Goal: Information Seeking & Learning: Learn about a topic

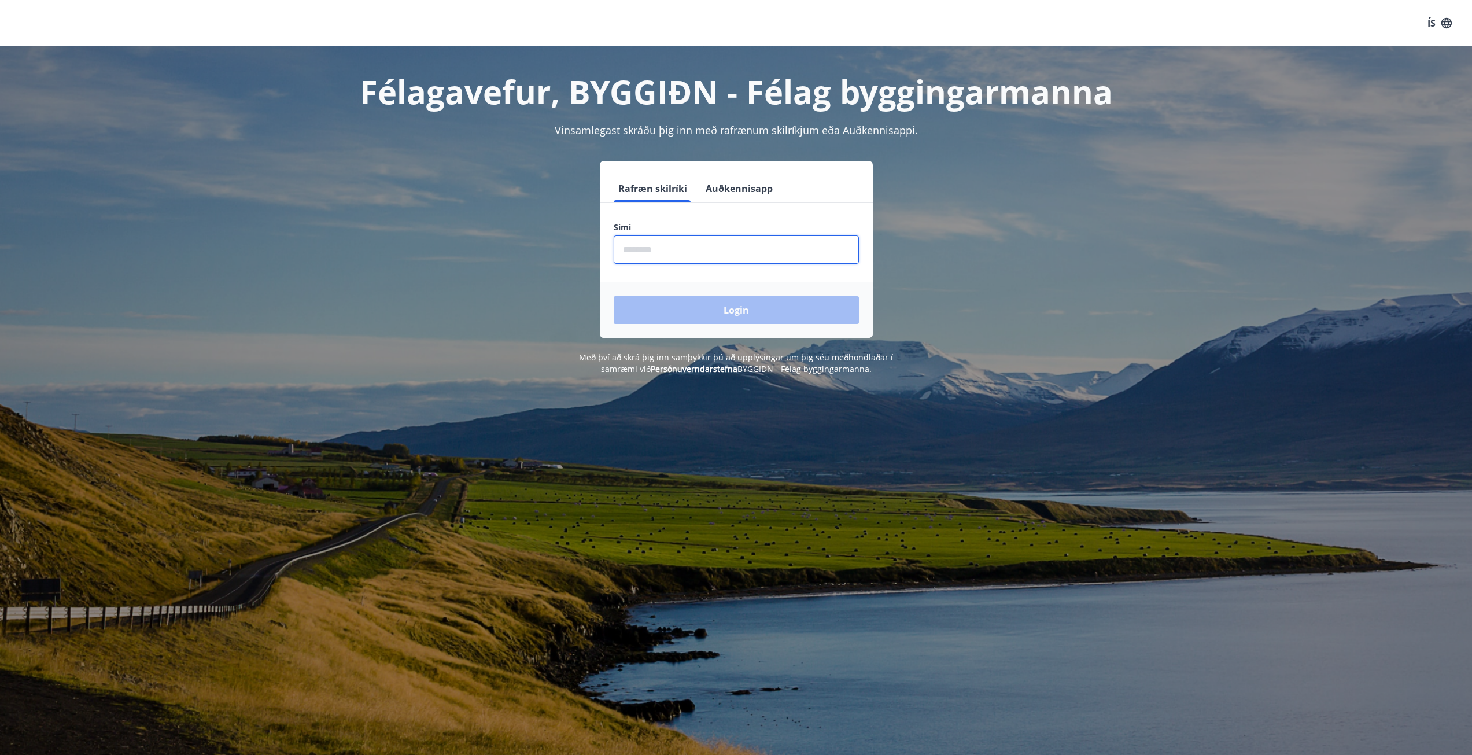
drag, startPoint x: 654, startPoint y: 255, endPoint x: 635, endPoint y: 251, distance: 18.9
click at [652, 255] on input "phone" at bounding box center [736, 249] width 245 height 28
type input "********"
click at [814, 319] on button "Login" at bounding box center [736, 310] width 245 height 28
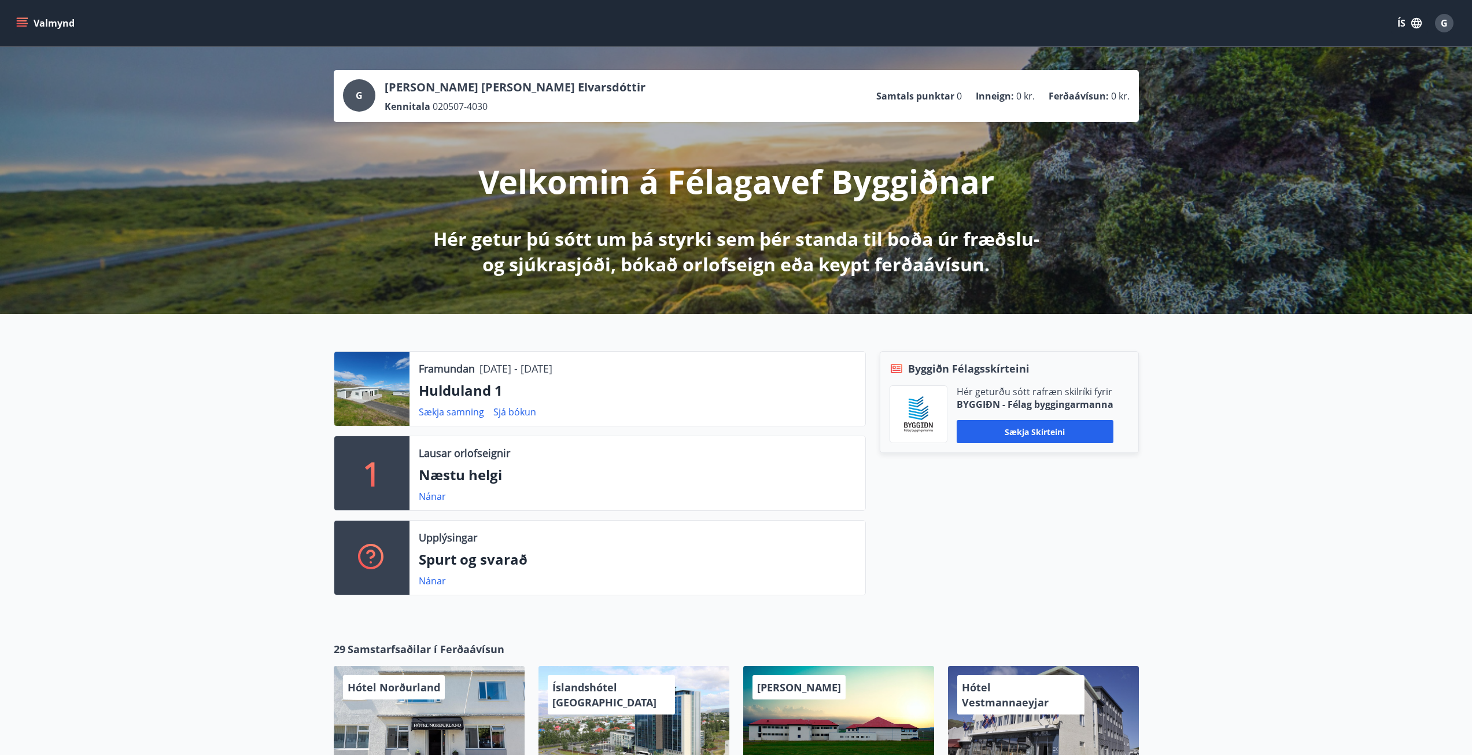
click at [374, 391] on div at bounding box center [371, 389] width 75 height 74
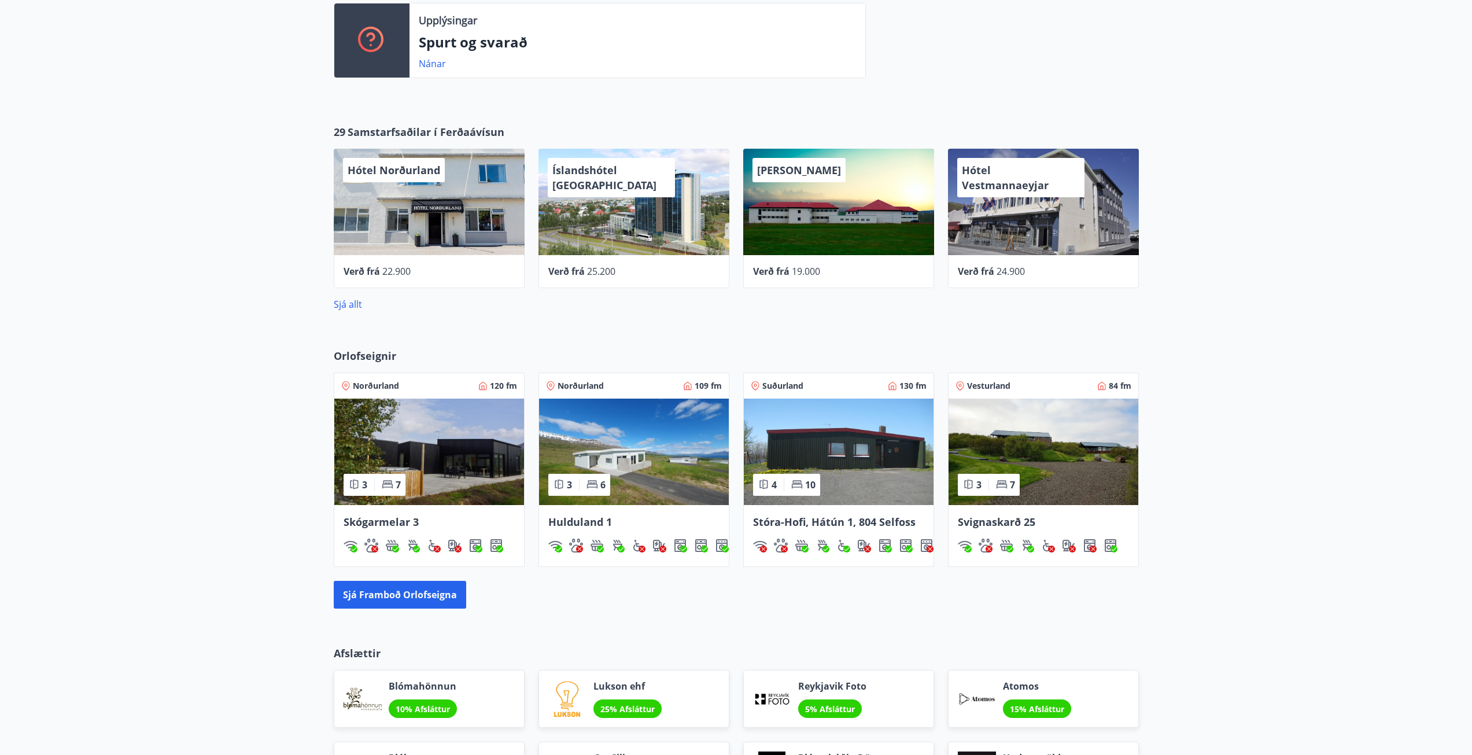
scroll to position [521, 0]
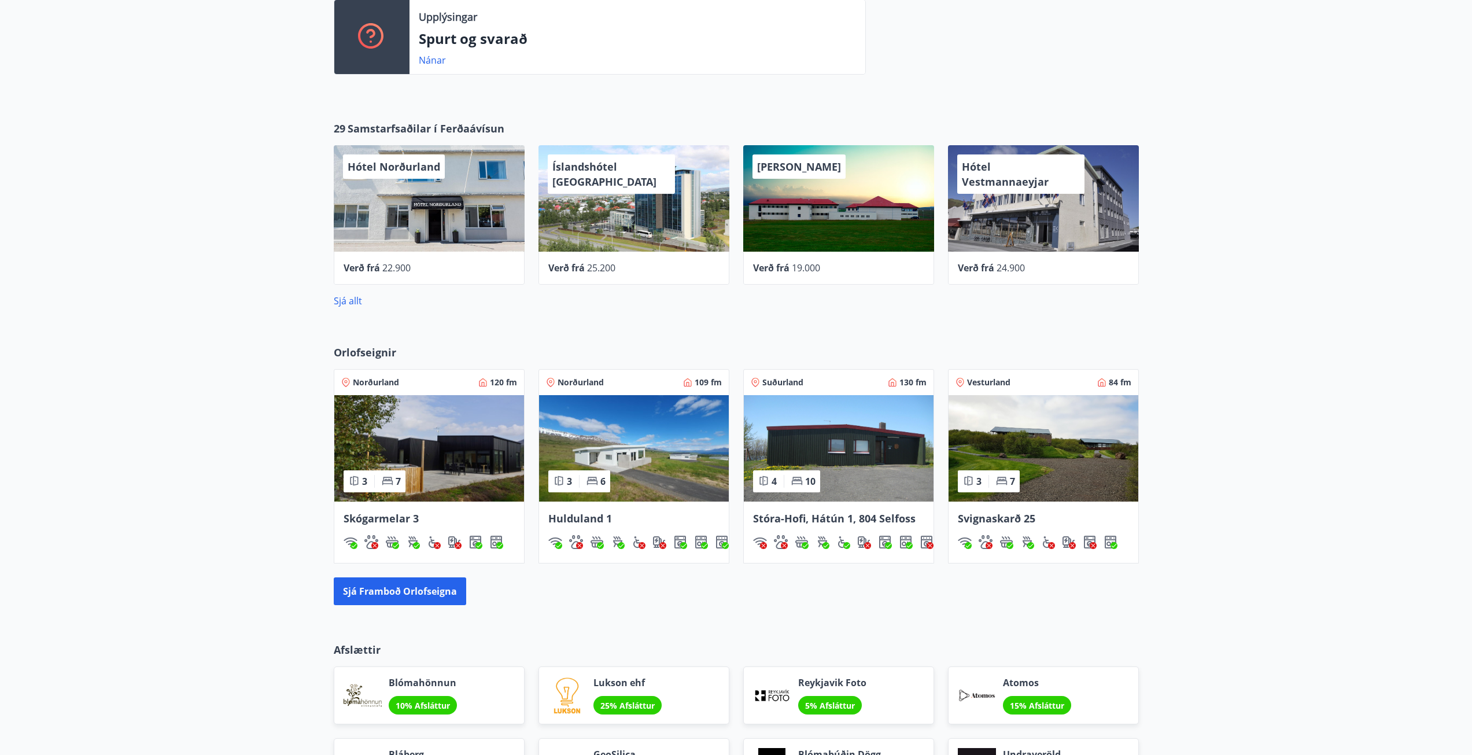
click at [664, 455] on img at bounding box center [634, 448] width 190 height 106
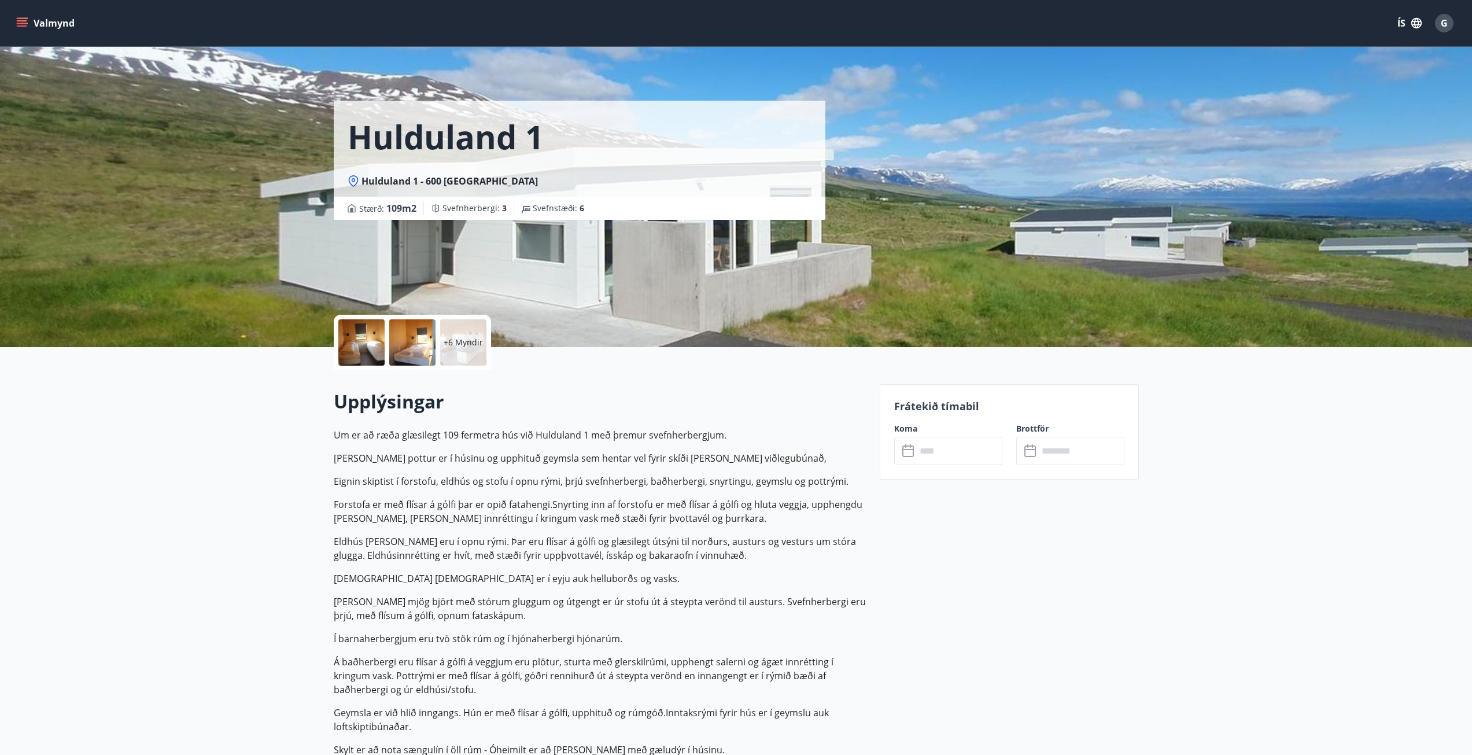
click at [367, 341] on div at bounding box center [361, 342] width 46 height 46
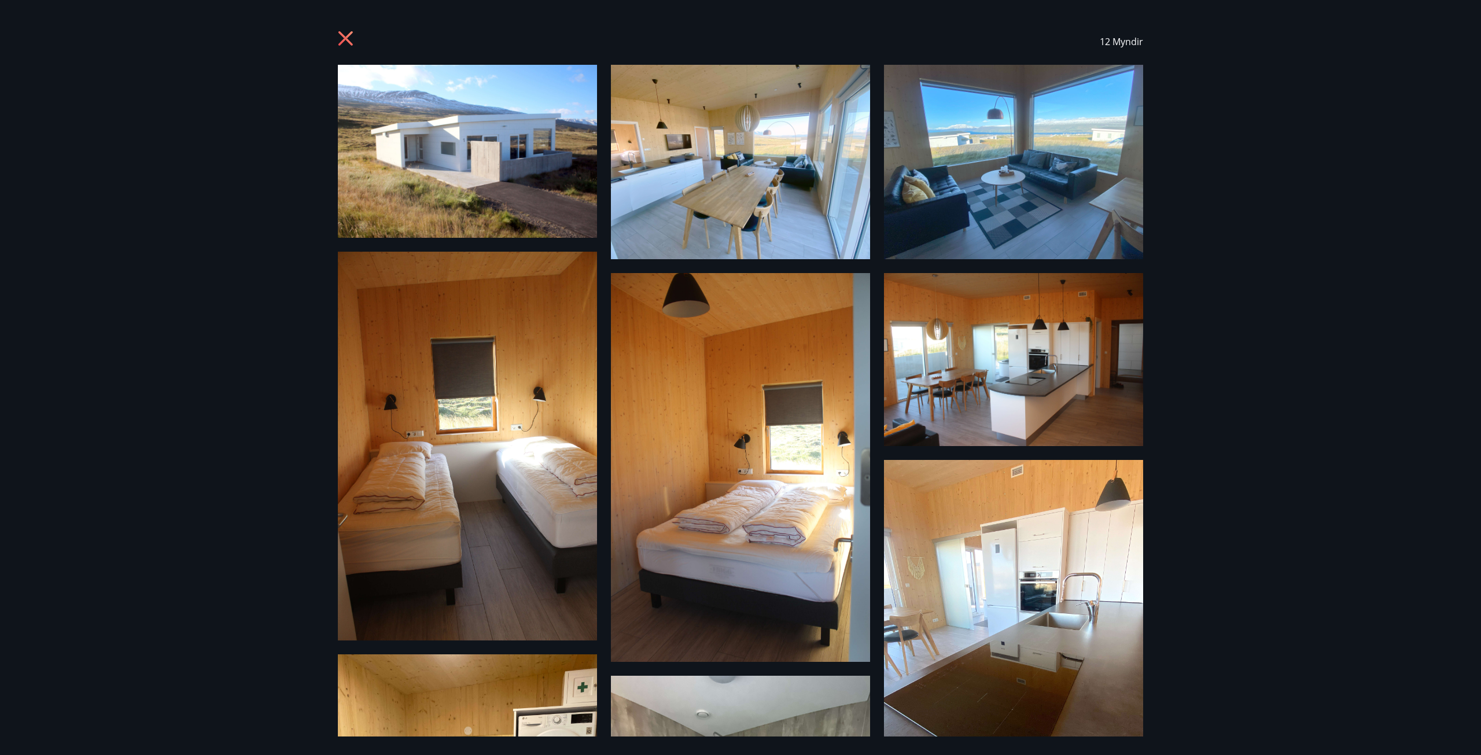
click at [435, 138] on img at bounding box center [467, 151] width 259 height 173
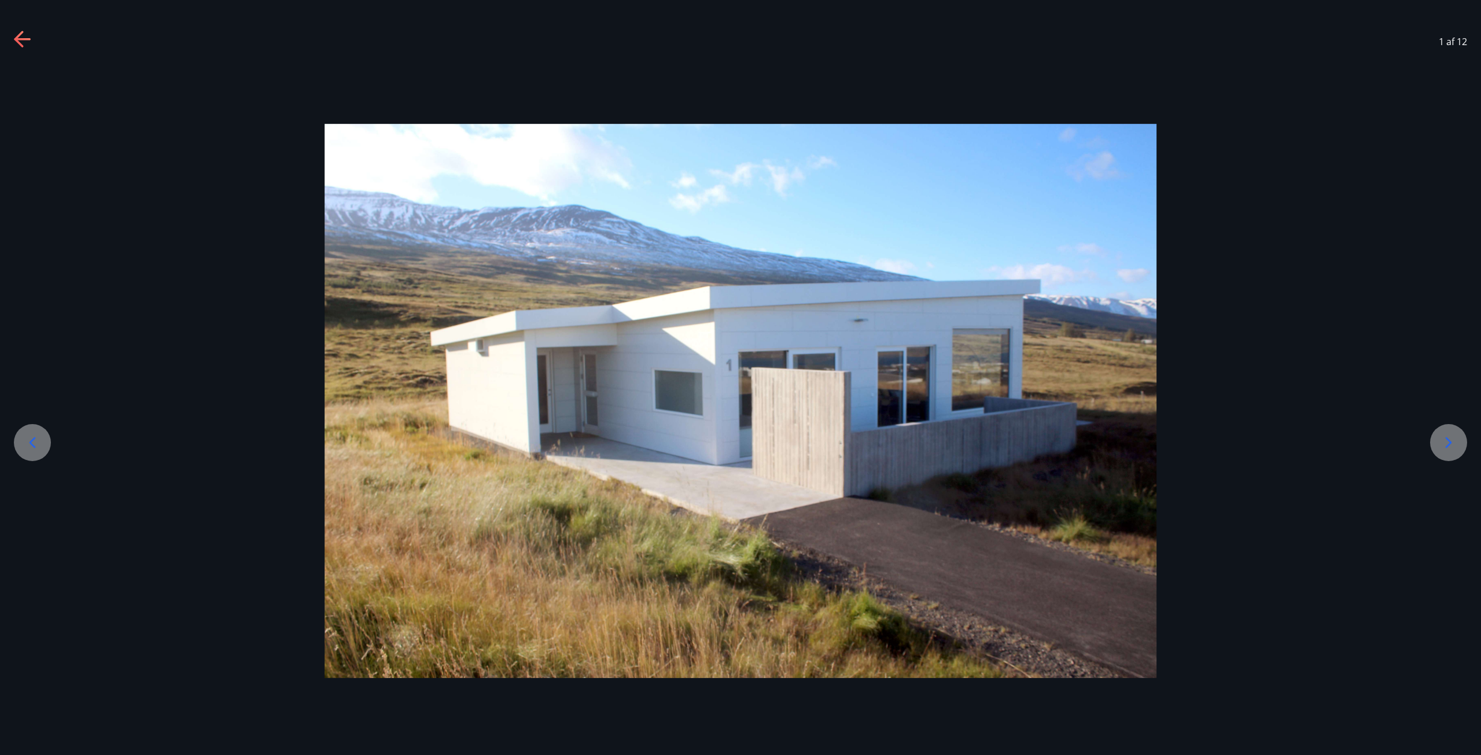
click at [1455, 439] on icon at bounding box center [1448, 442] width 19 height 19
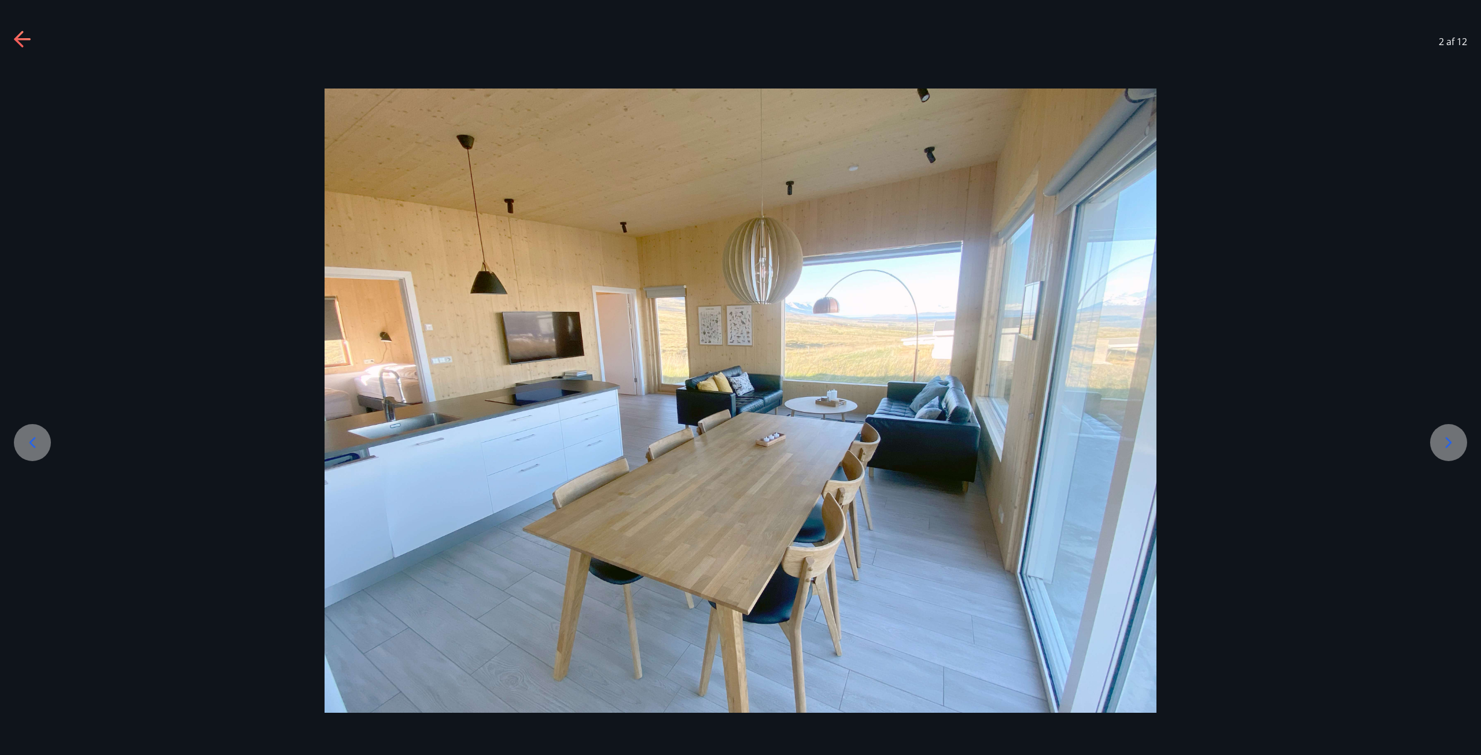
click at [1438, 437] on div at bounding box center [1448, 442] width 37 height 37
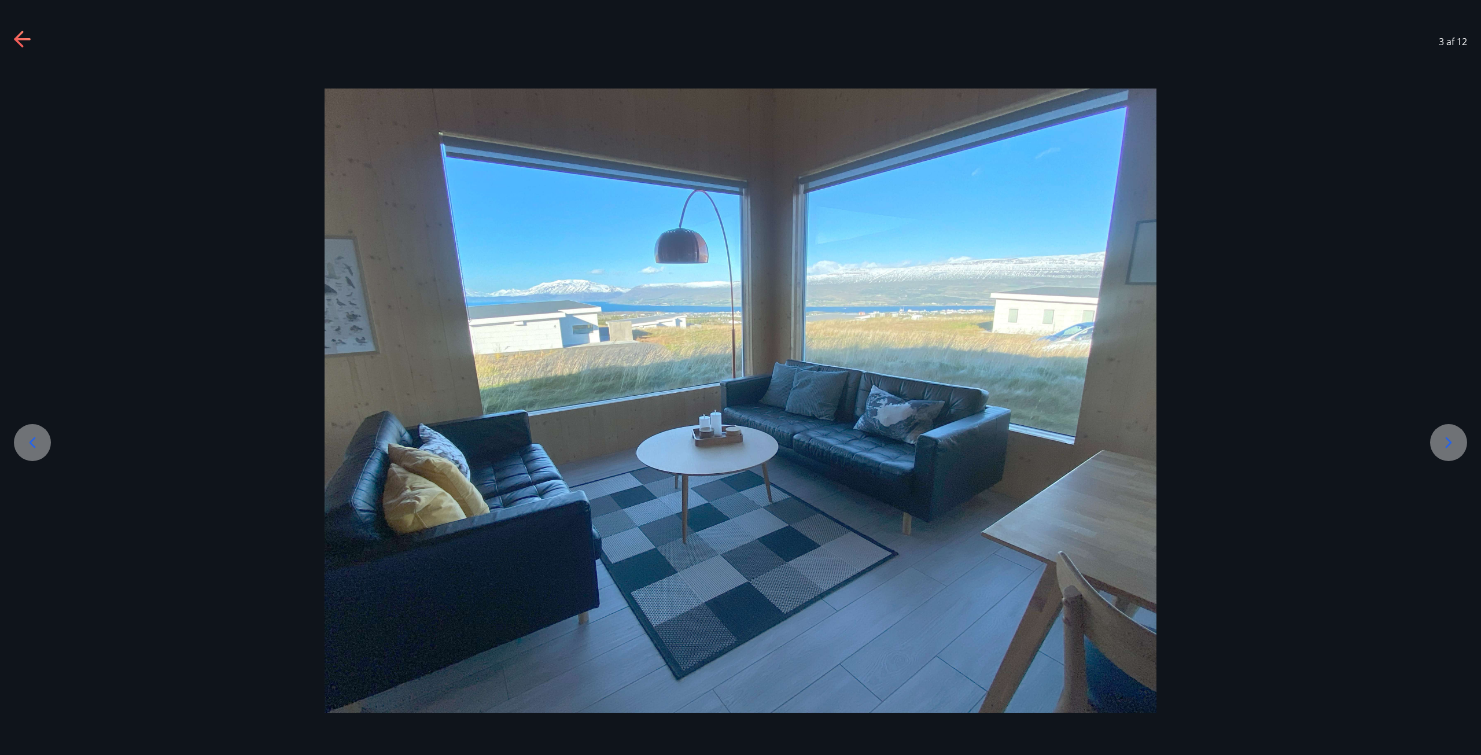
click at [1434, 438] on div at bounding box center [1448, 442] width 37 height 37
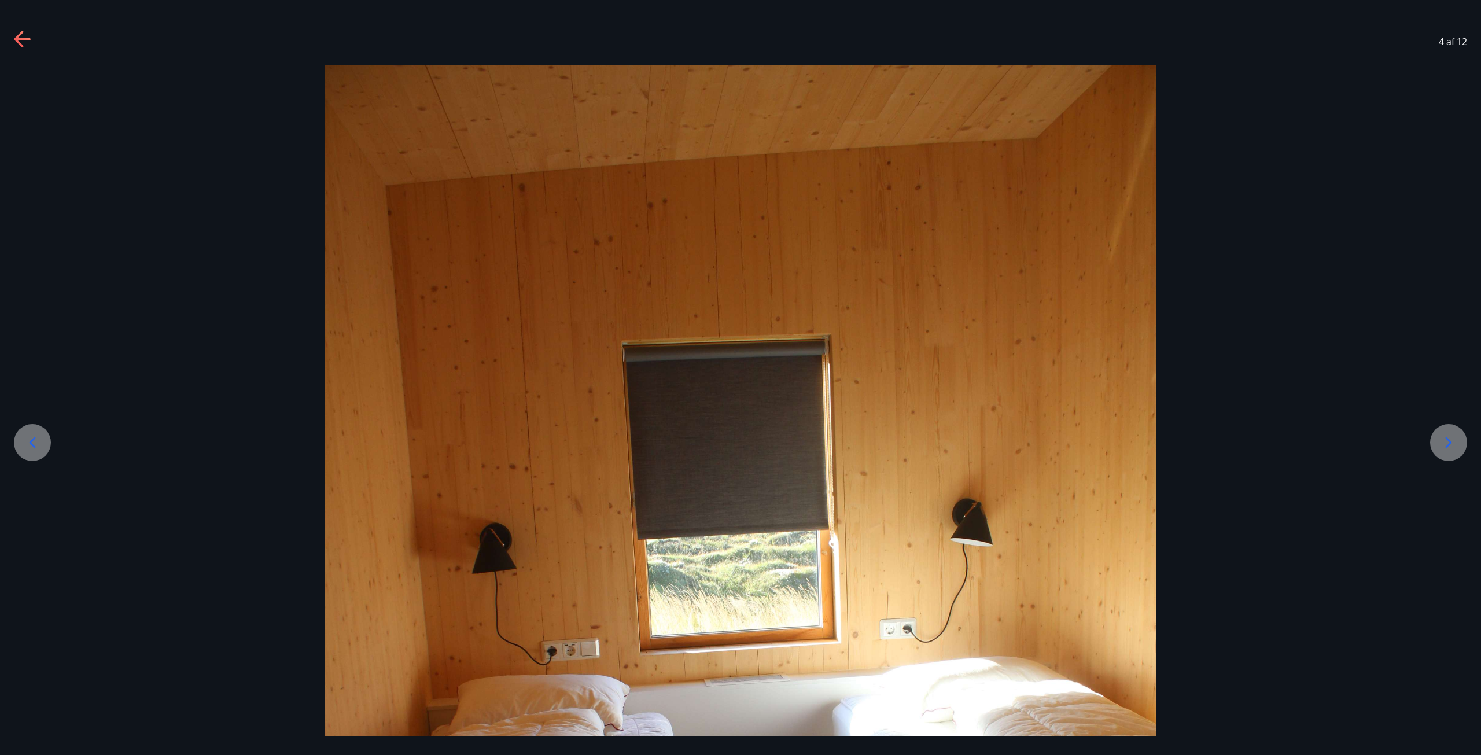
click at [1434, 438] on div at bounding box center [1448, 442] width 37 height 37
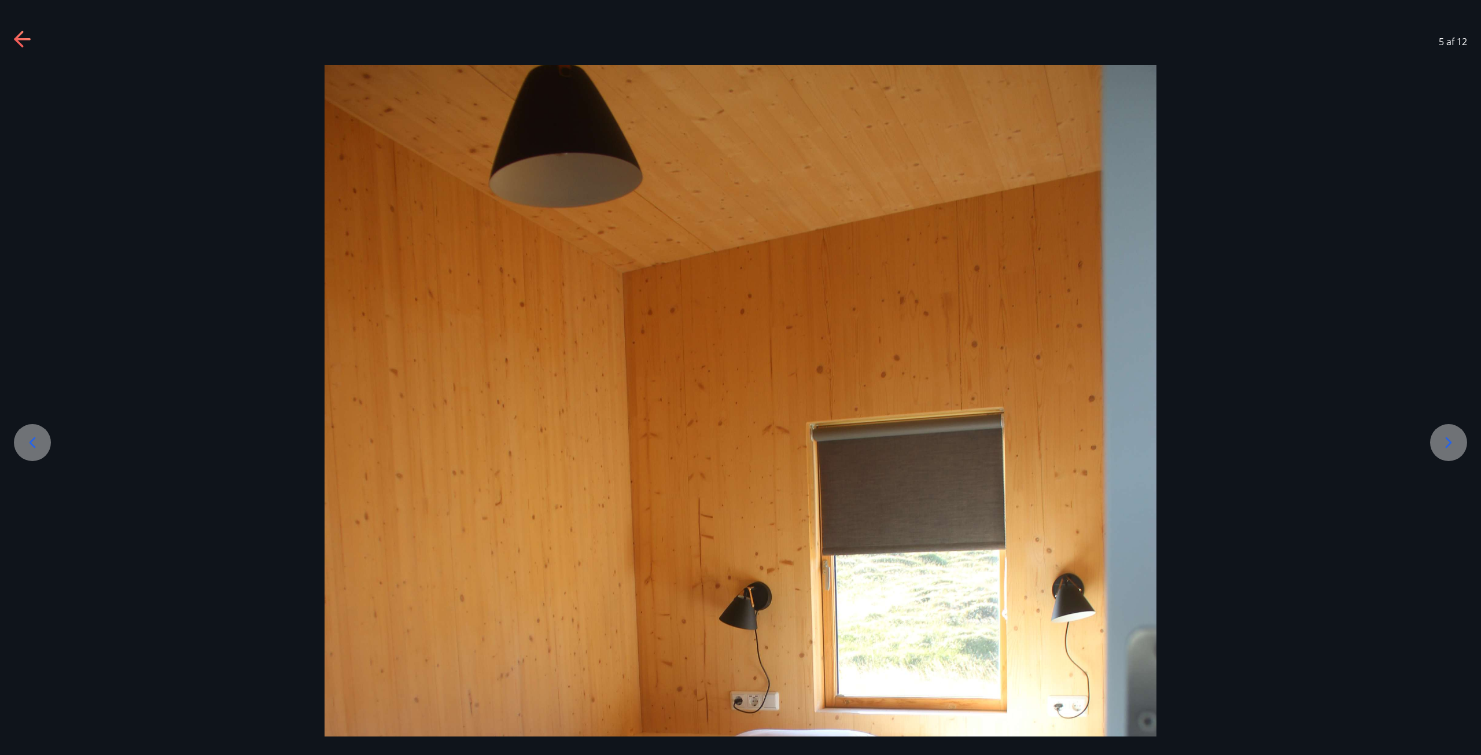
click at [1434, 438] on div at bounding box center [1448, 442] width 37 height 37
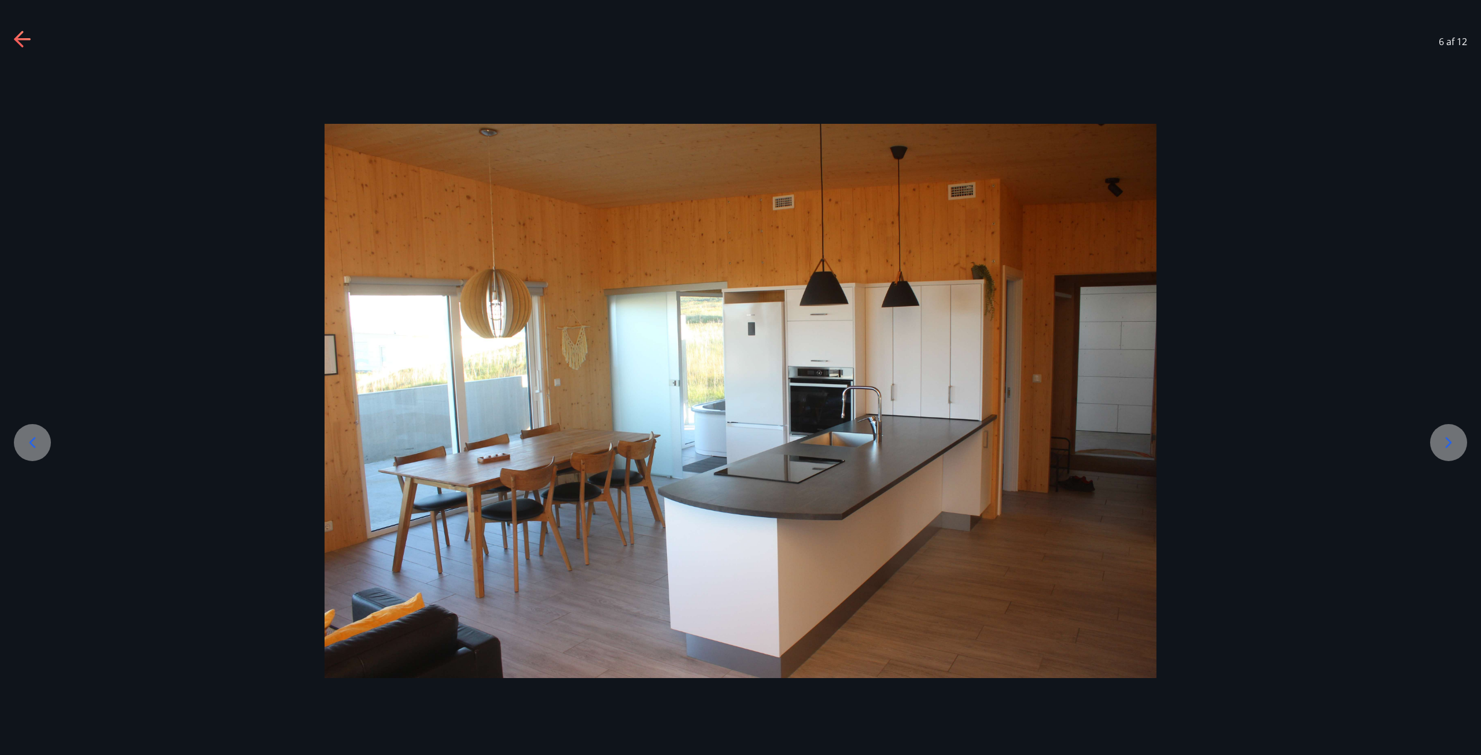
click at [1441, 439] on icon at bounding box center [1448, 442] width 19 height 19
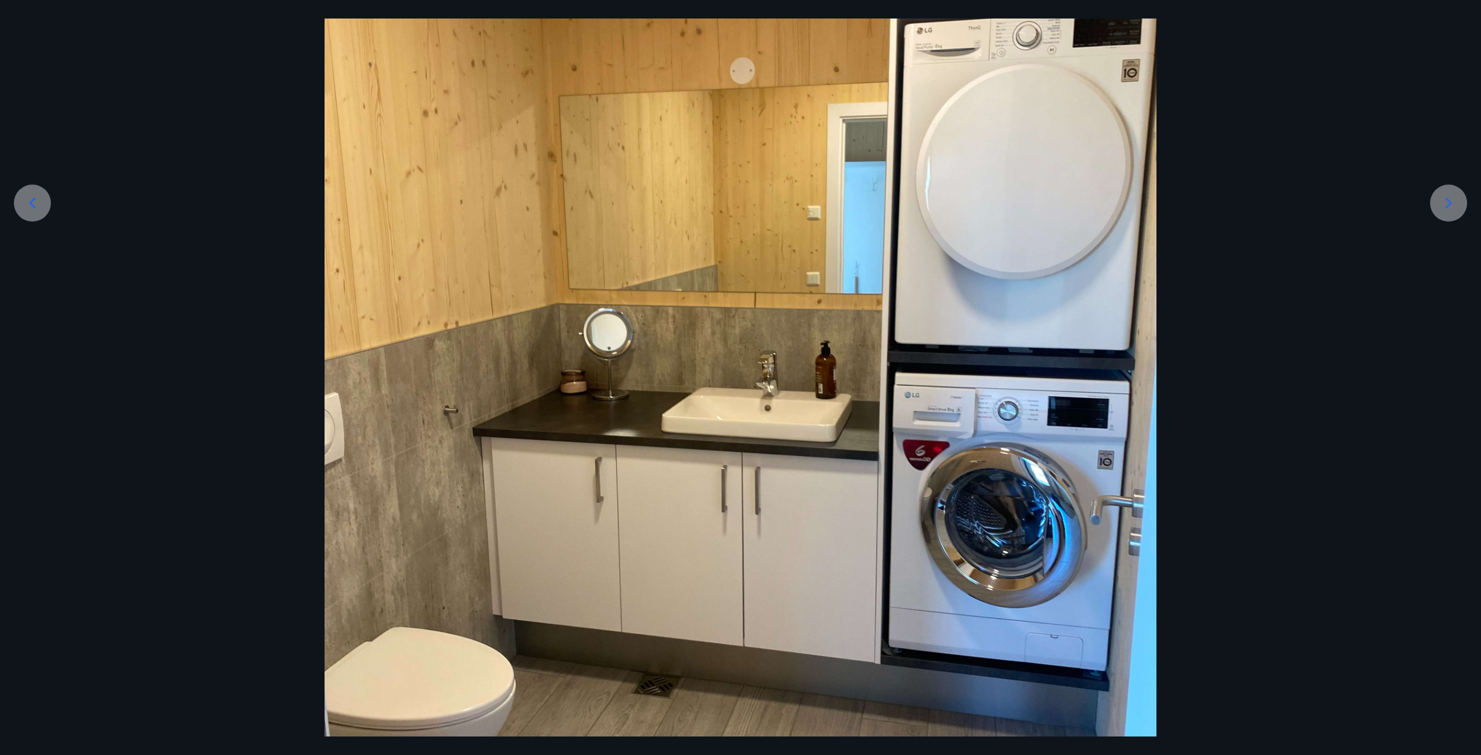
scroll to position [174, 0]
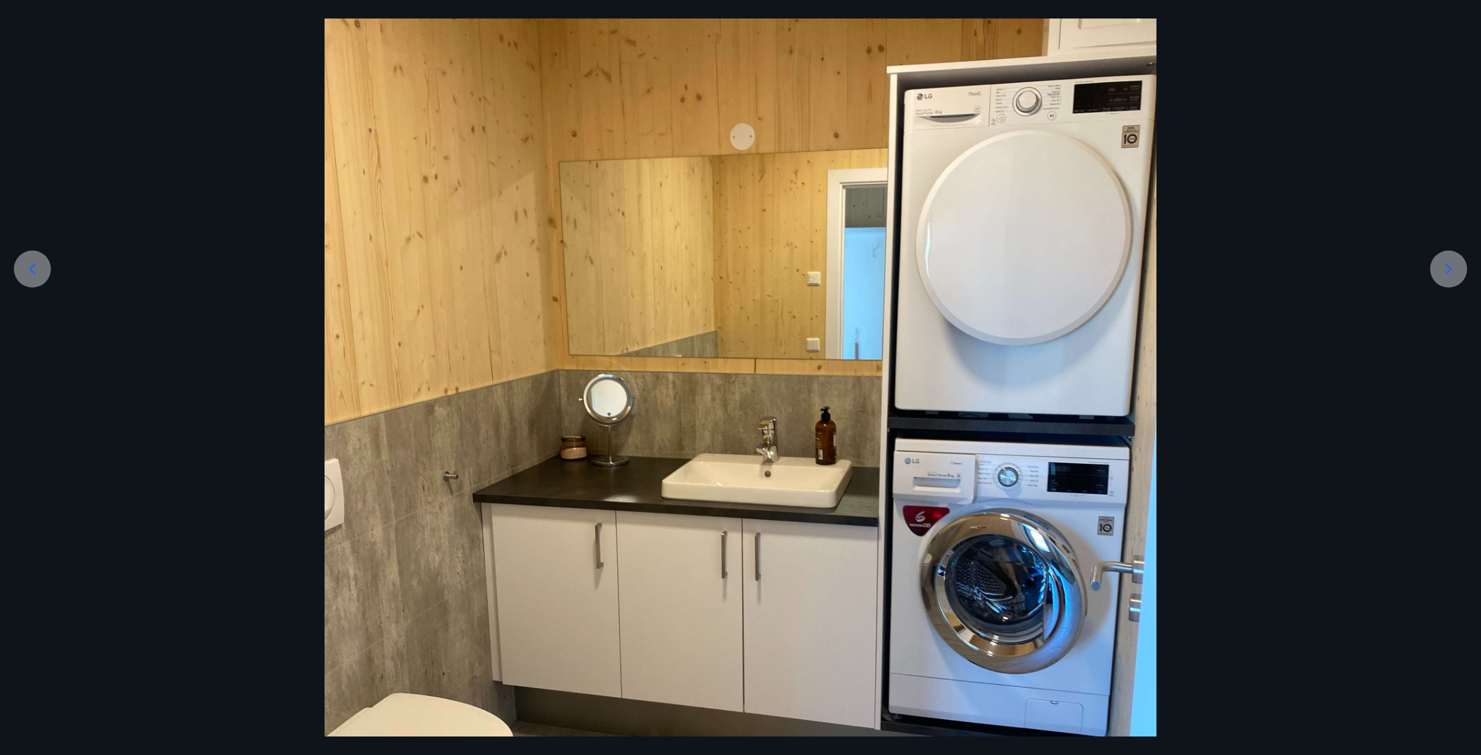
click at [1438, 276] on div at bounding box center [1448, 268] width 37 height 37
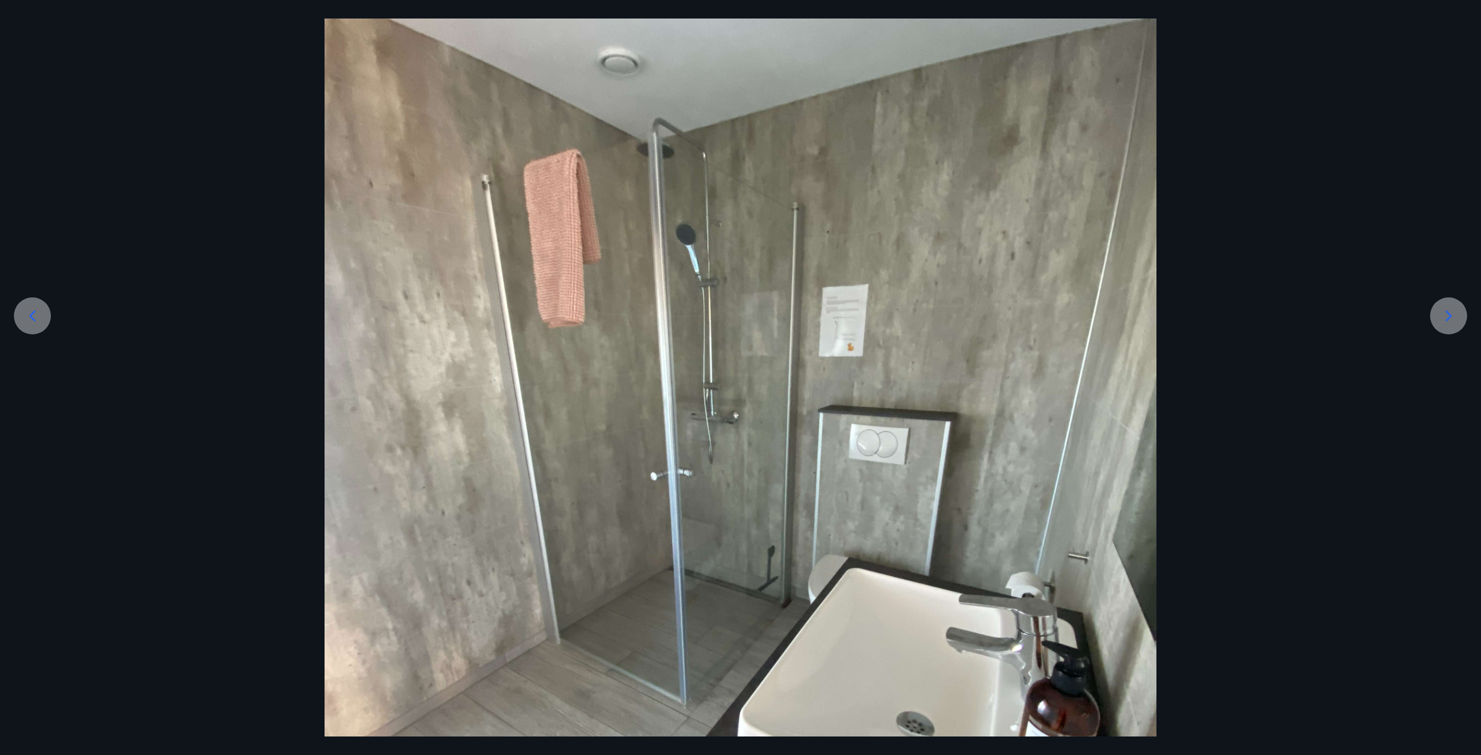
scroll to position [90, 0]
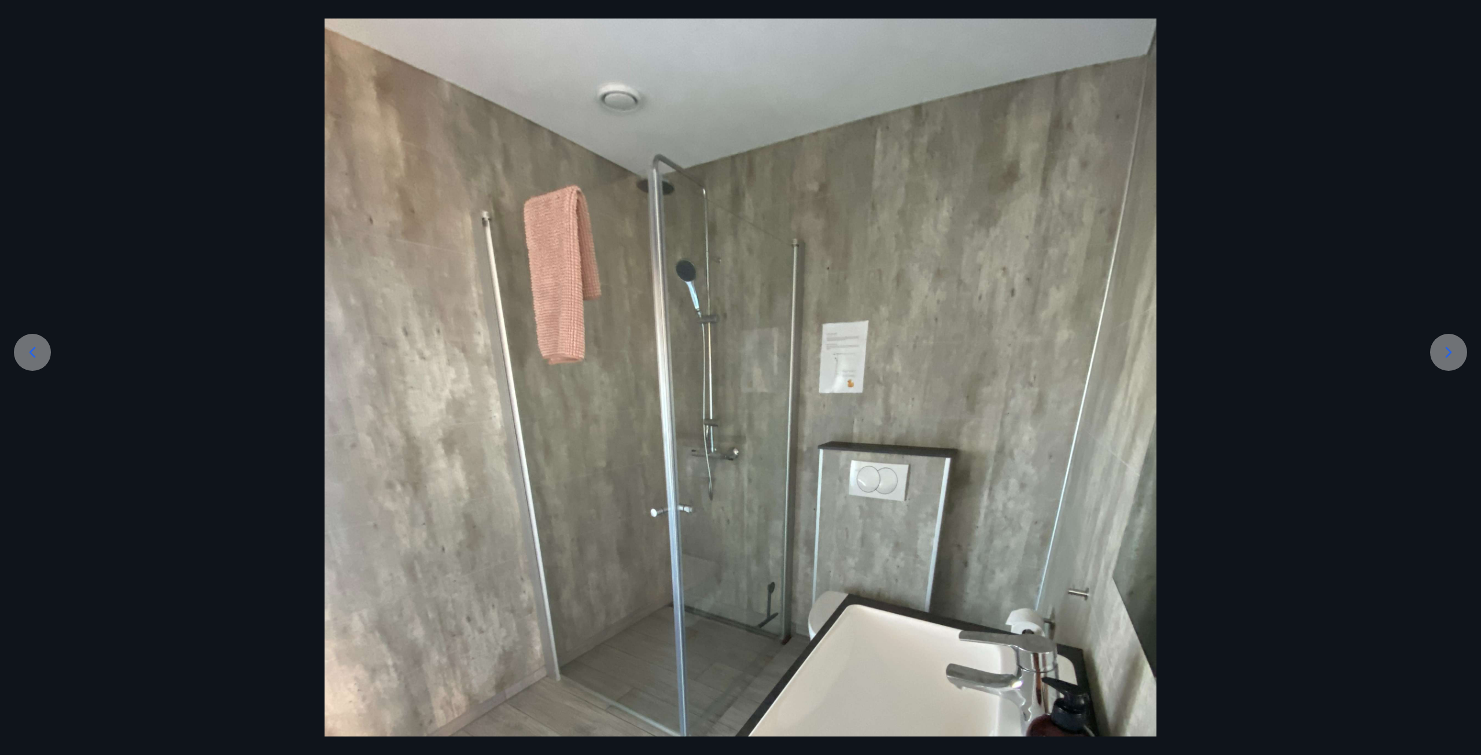
click at [1440, 345] on icon at bounding box center [1448, 352] width 19 height 19
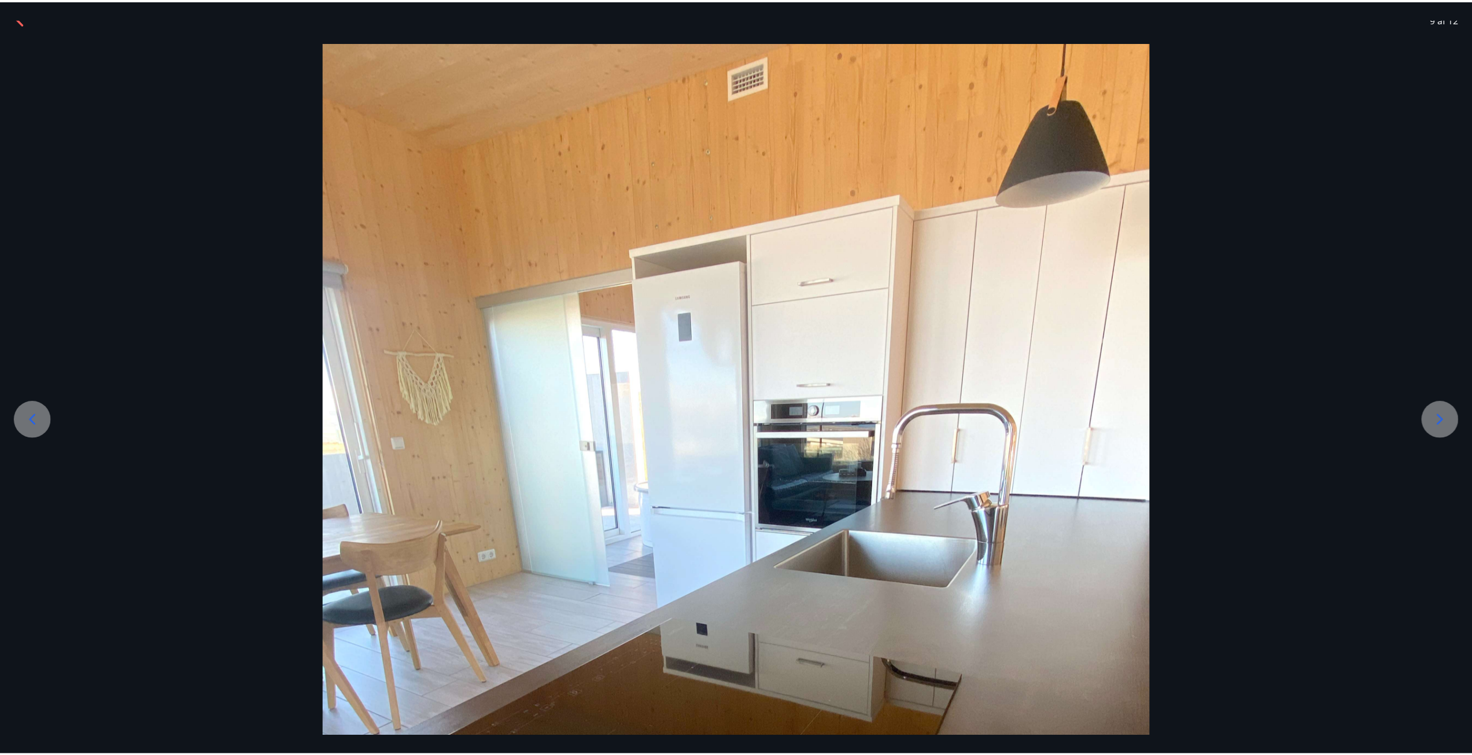
scroll to position [0, 0]
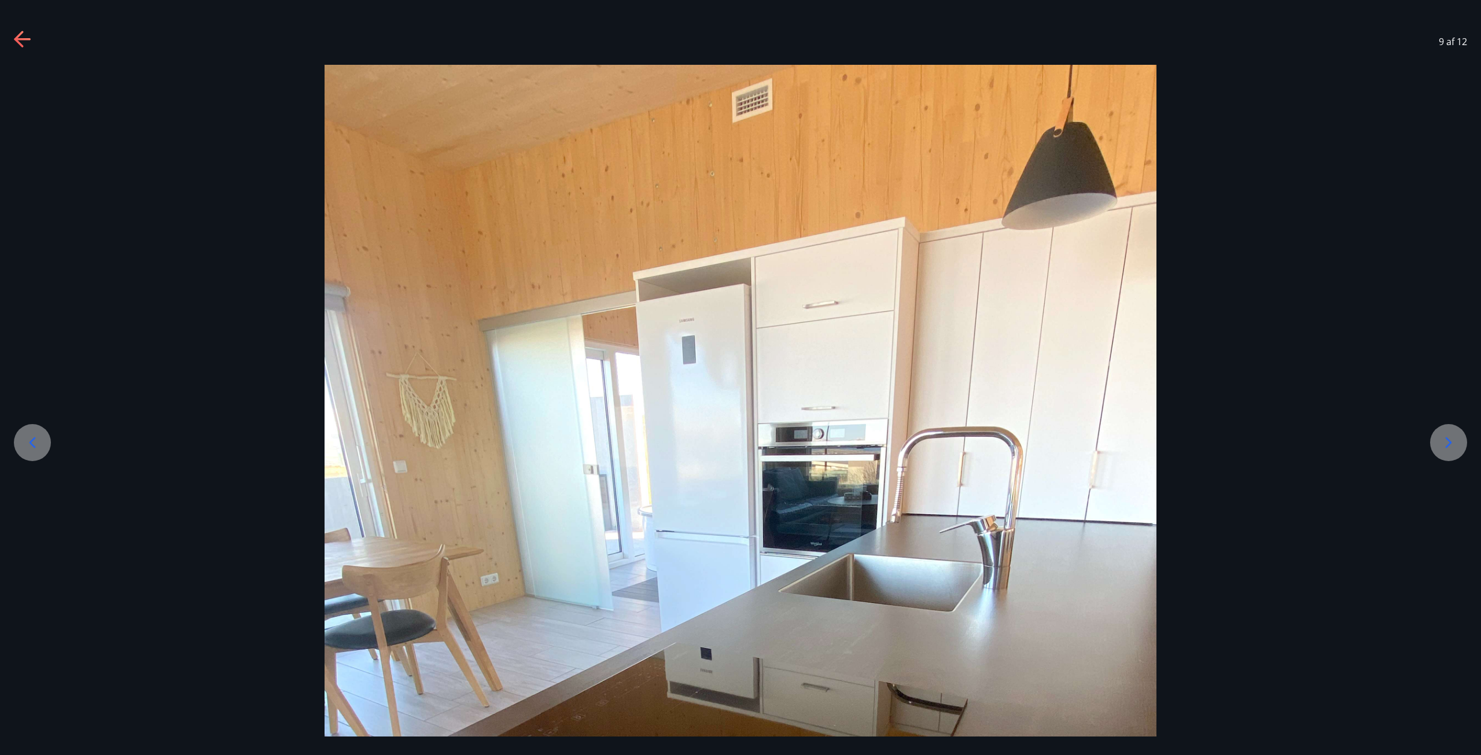
click at [1437, 444] on div at bounding box center [1448, 442] width 37 height 37
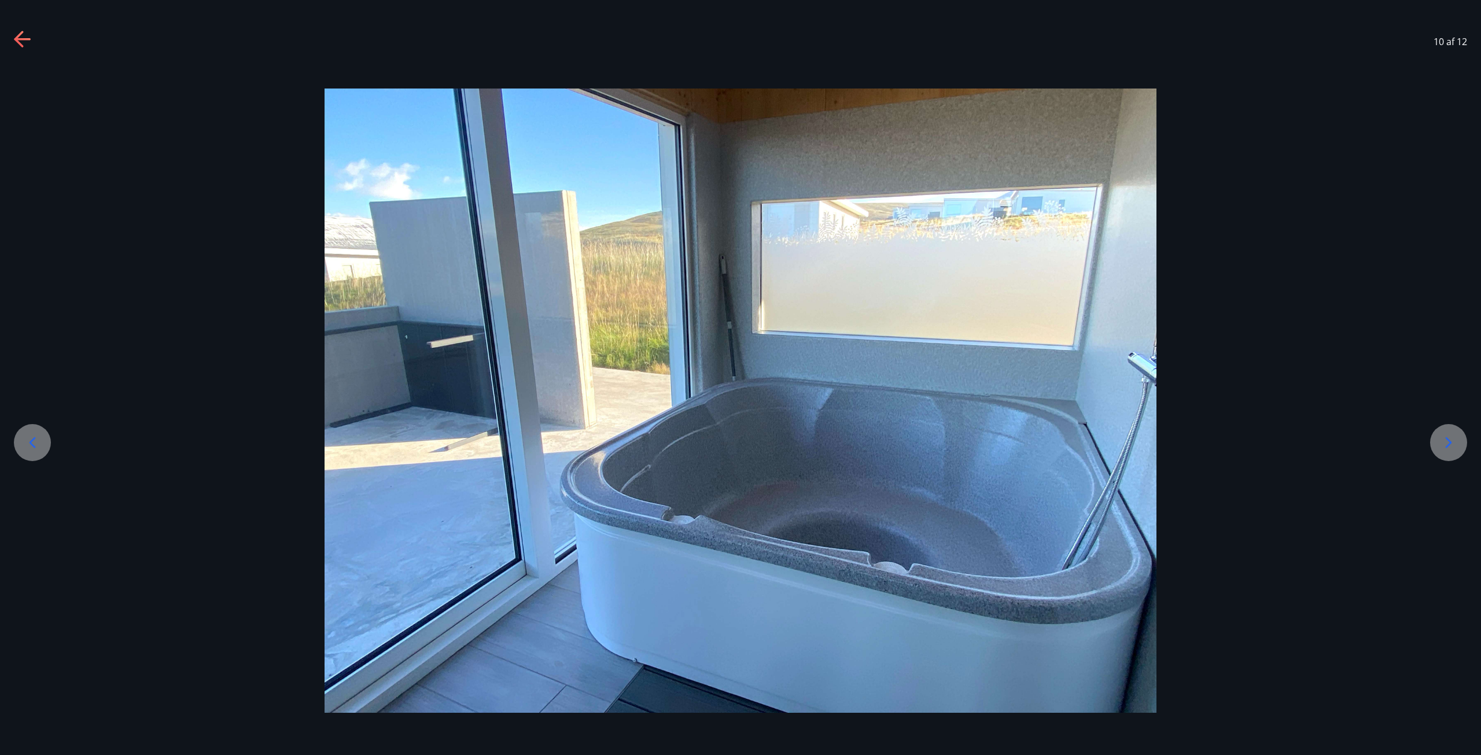
click at [1469, 445] on div at bounding box center [740, 400] width 1481 height 624
click at [1455, 446] on icon at bounding box center [1448, 442] width 19 height 19
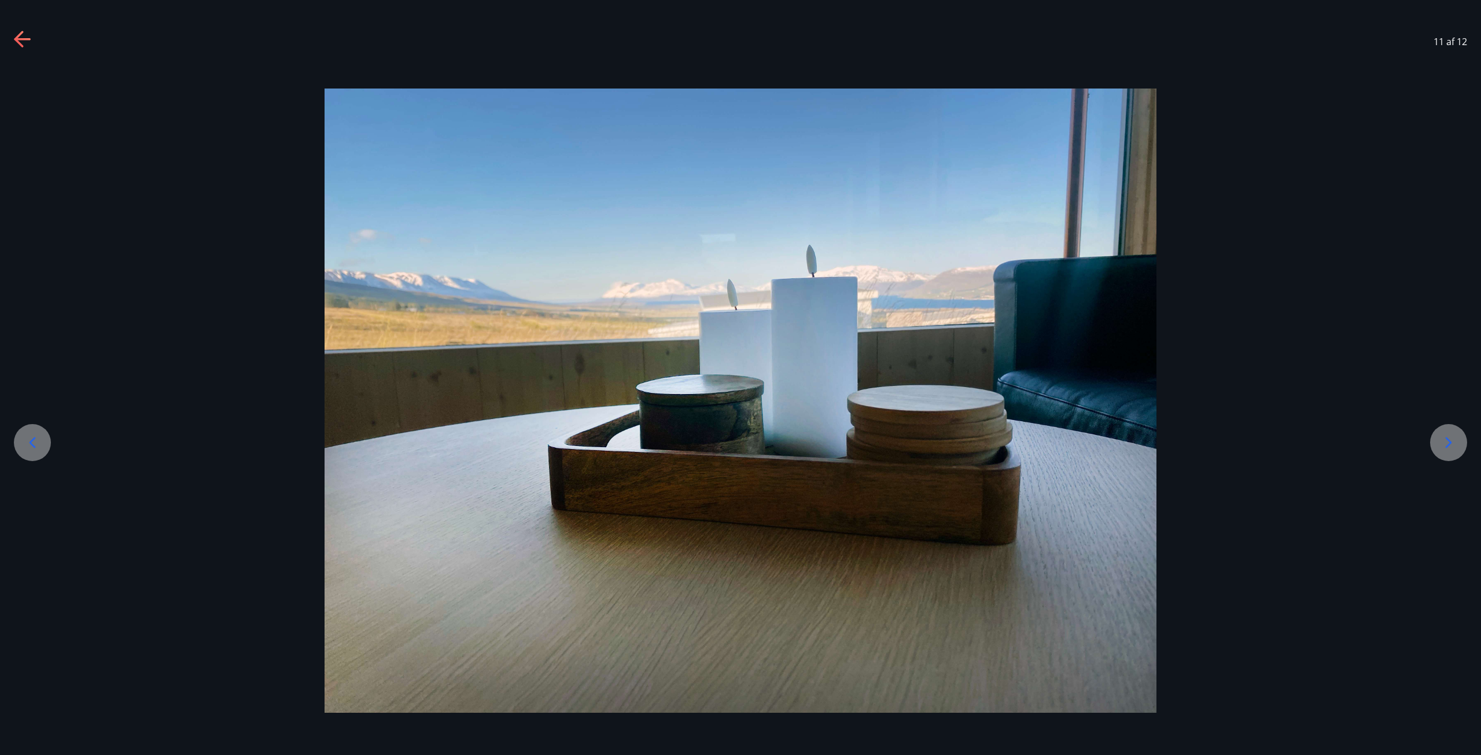
click at [1424, 436] on div at bounding box center [740, 400] width 1481 height 624
click at [1451, 442] on icon at bounding box center [1448, 442] width 19 height 19
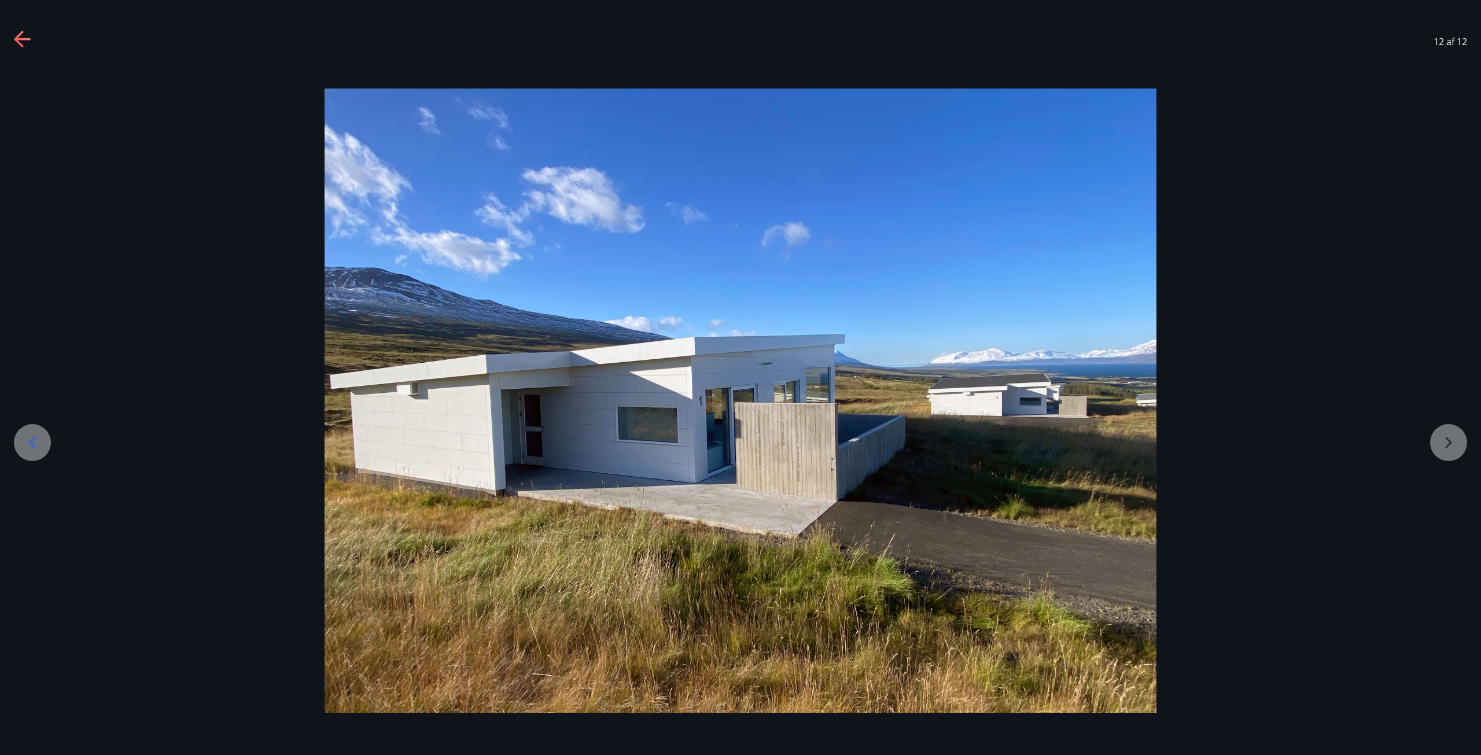
click at [36, 45] on div "12 af 12" at bounding box center [740, 42] width 1481 height 46
click at [17, 43] on icon at bounding box center [23, 40] width 19 height 19
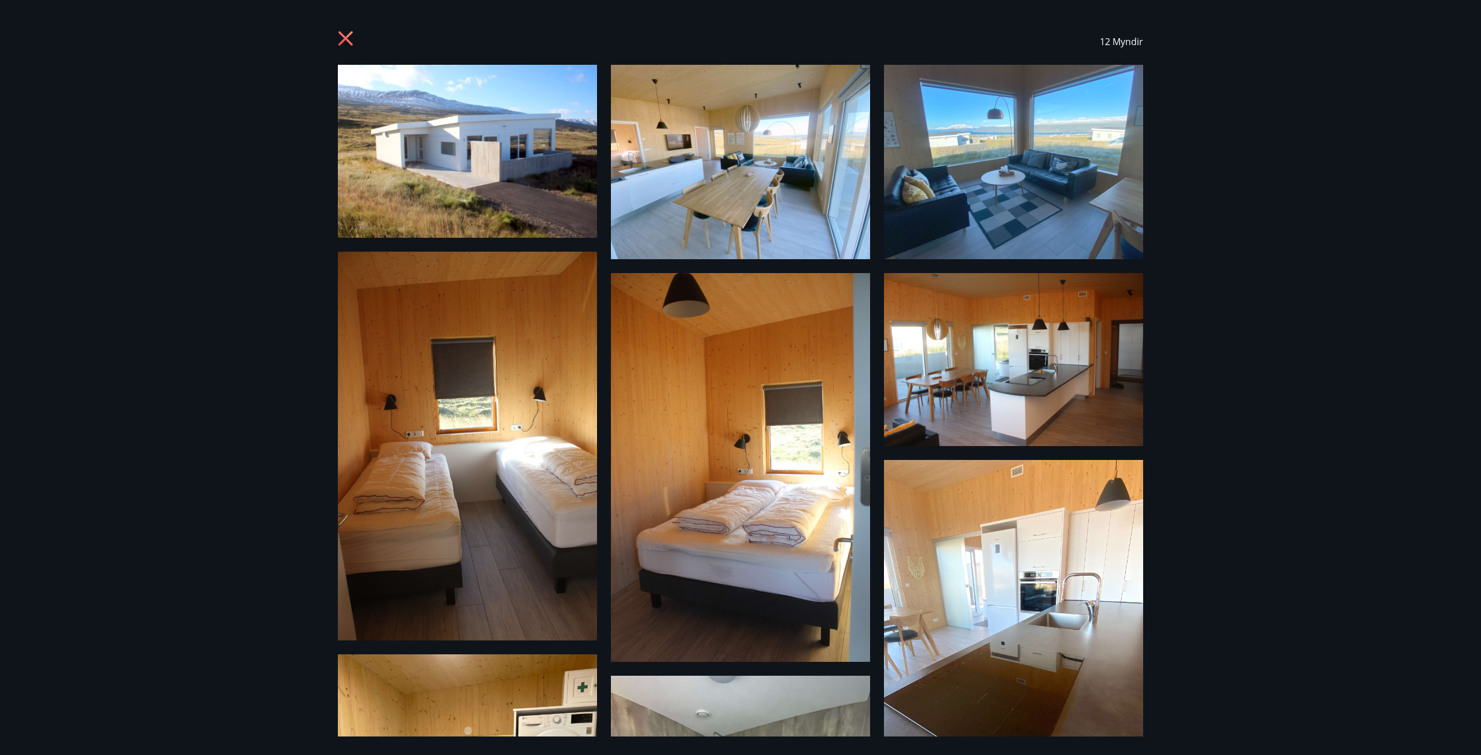
click at [337, 44] on div "12 Myndir" at bounding box center [740, 42] width 833 height 46
click at [348, 48] on icon at bounding box center [347, 40] width 19 height 19
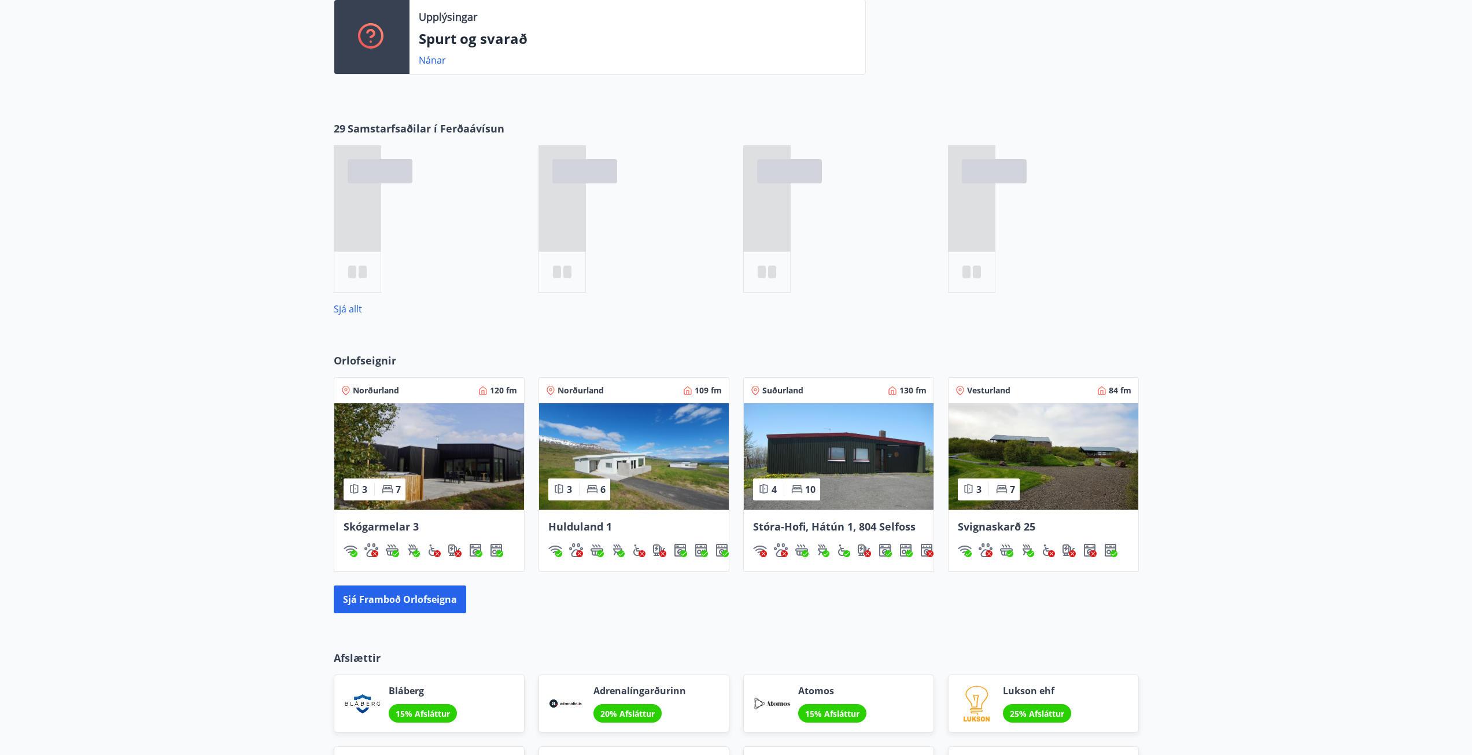
scroll to position [555, 0]
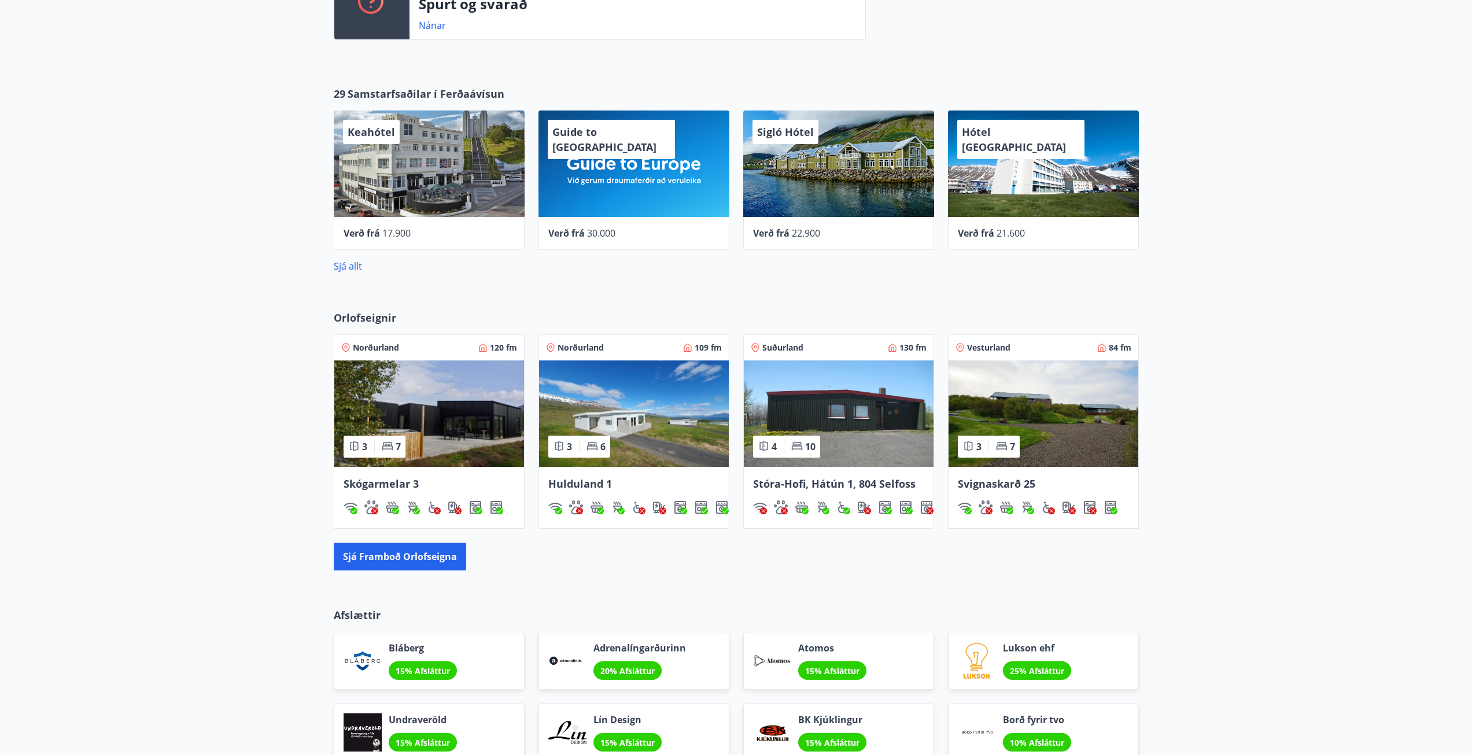
click at [449, 403] on img at bounding box center [429, 413] width 190 height 106
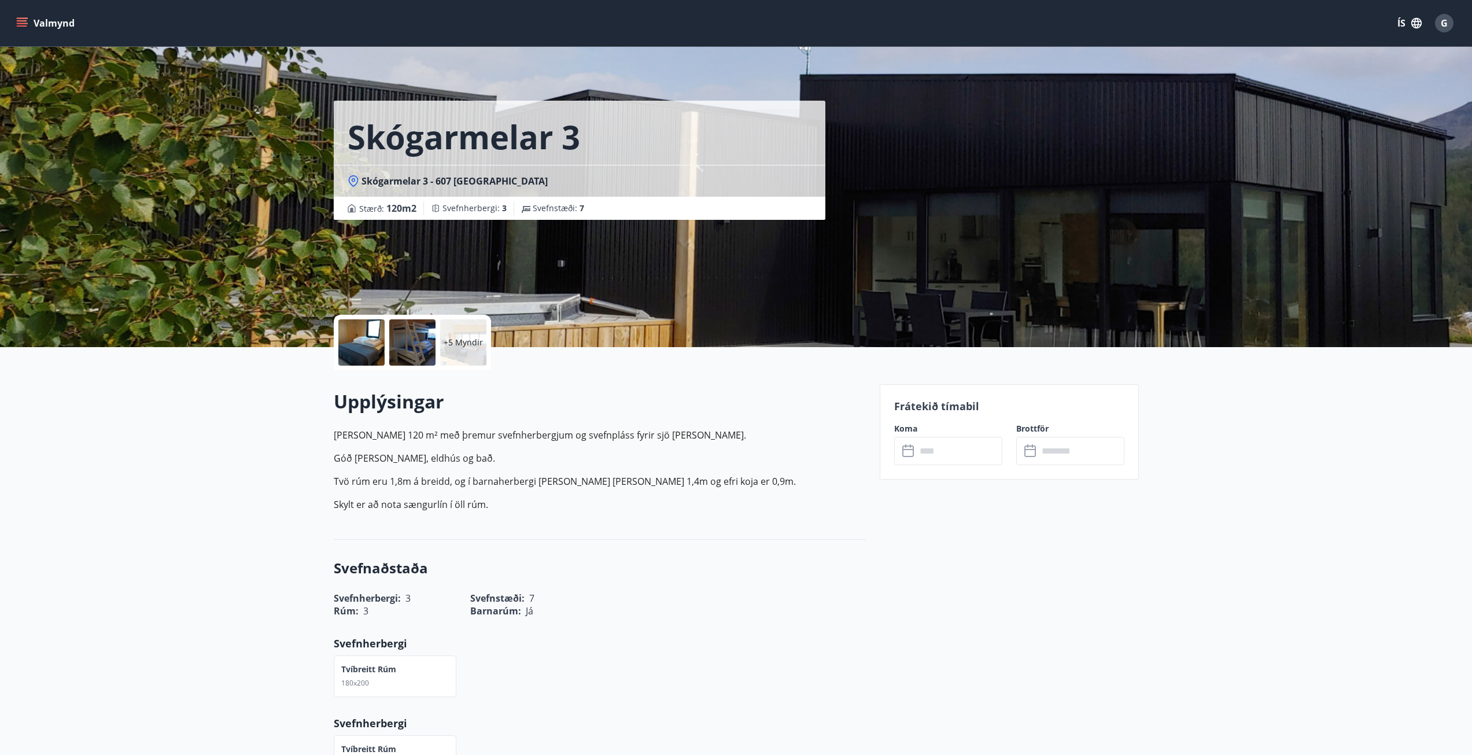
click at [367, 340] on div at bounding box center [361, 342] width 46 height 46
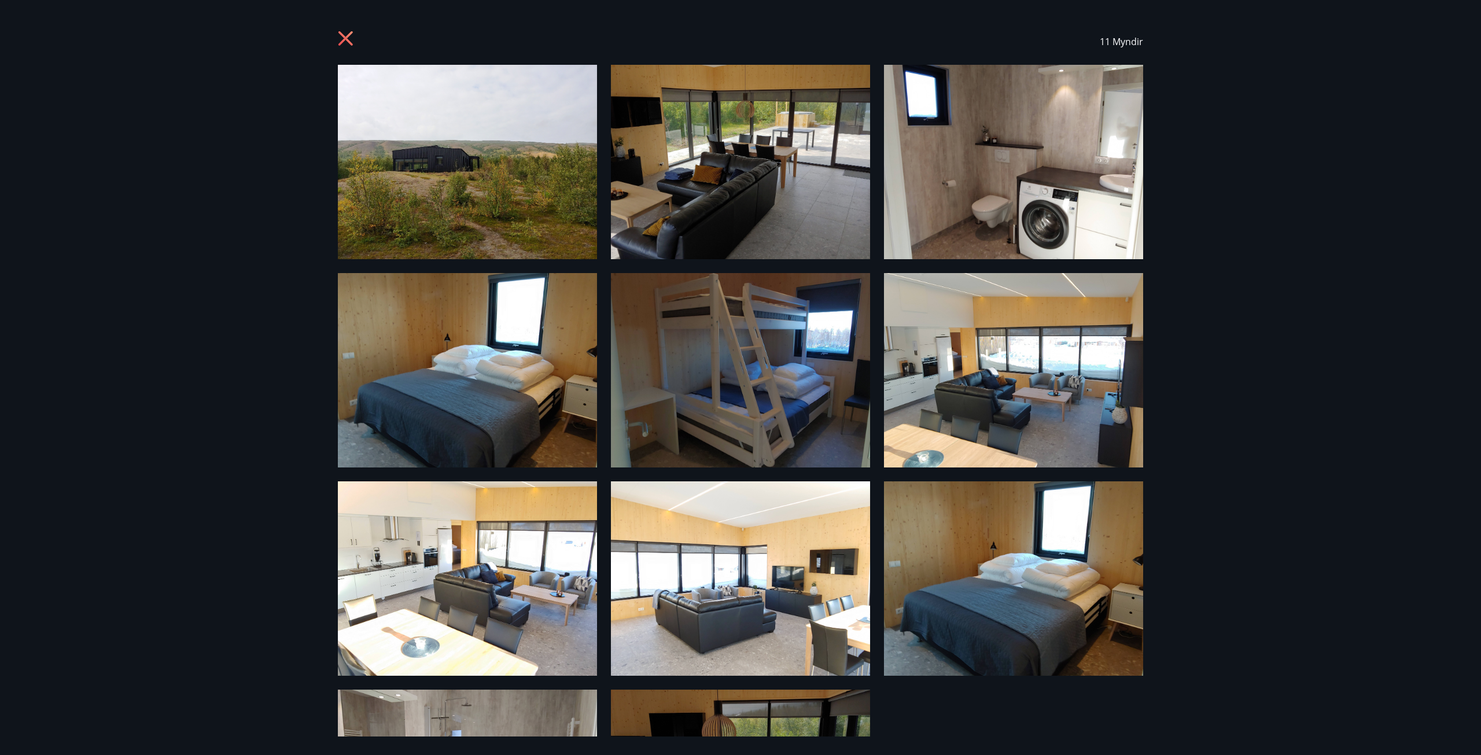
click at [456, 183] on img at bounding box center [467, 162] width 259 height 194
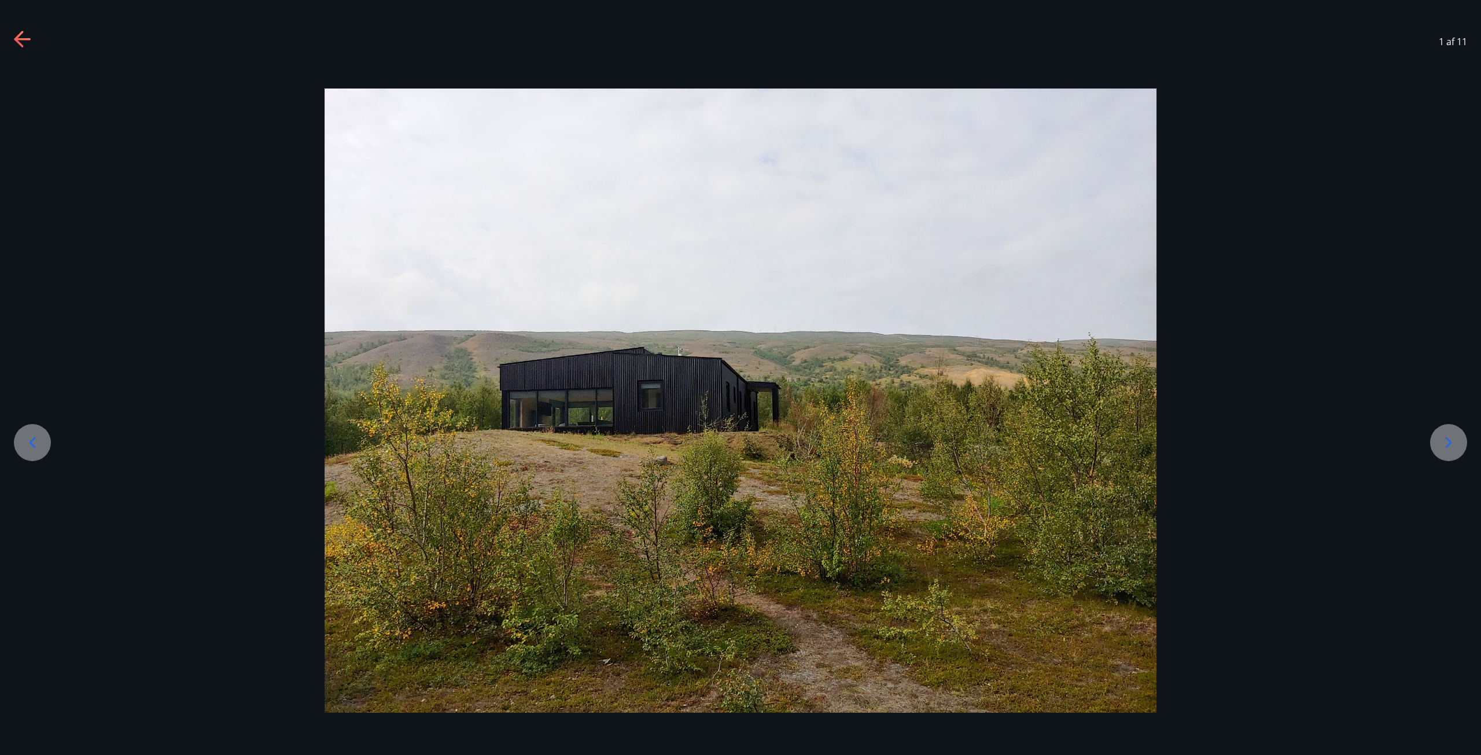
click at [29, 47] on icon at bounding box center [23, 40] width 19 height 19
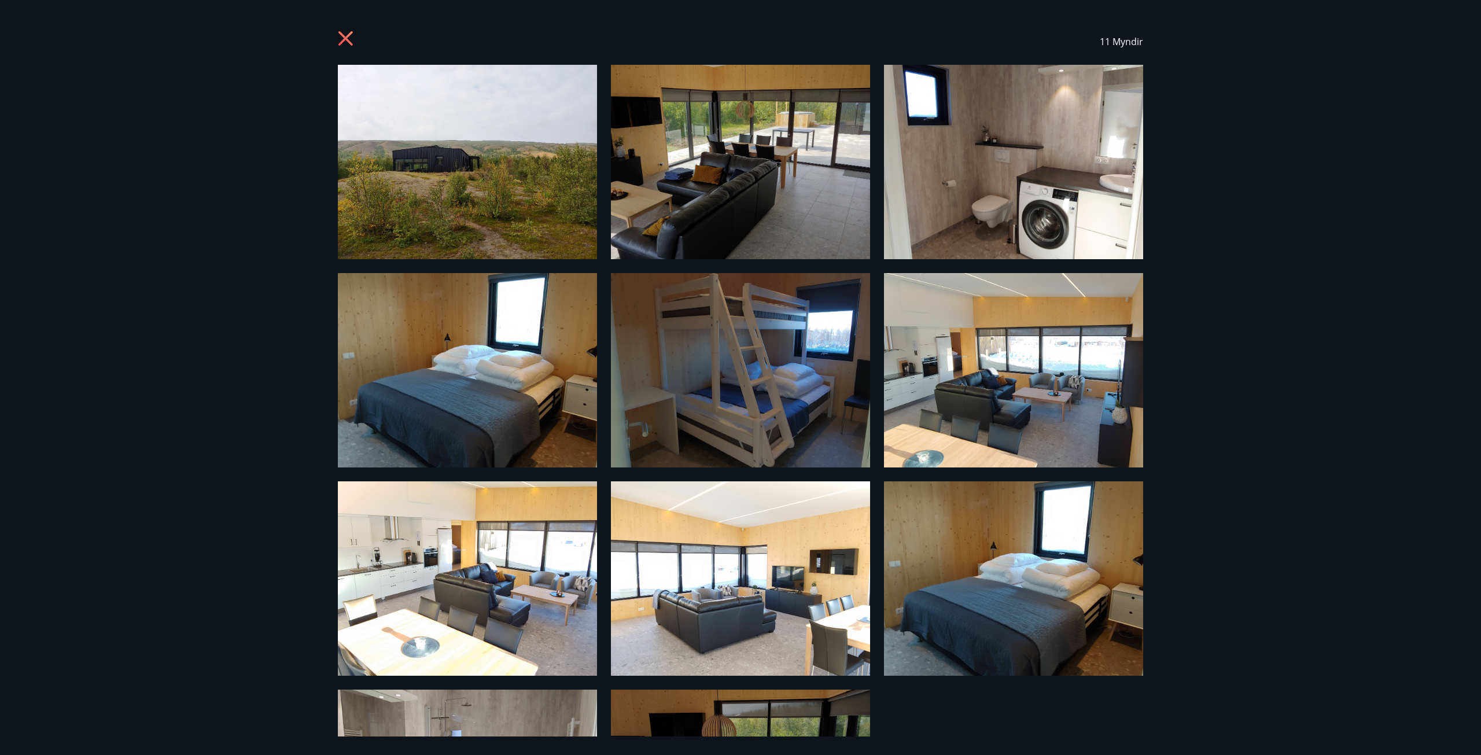
click at [349, 25] on div "11 Myndir" at bounding box center [740, 42] width 805 height 46
click at [343, 39] on icon at bounding box center [347, 40] width 19 height 19
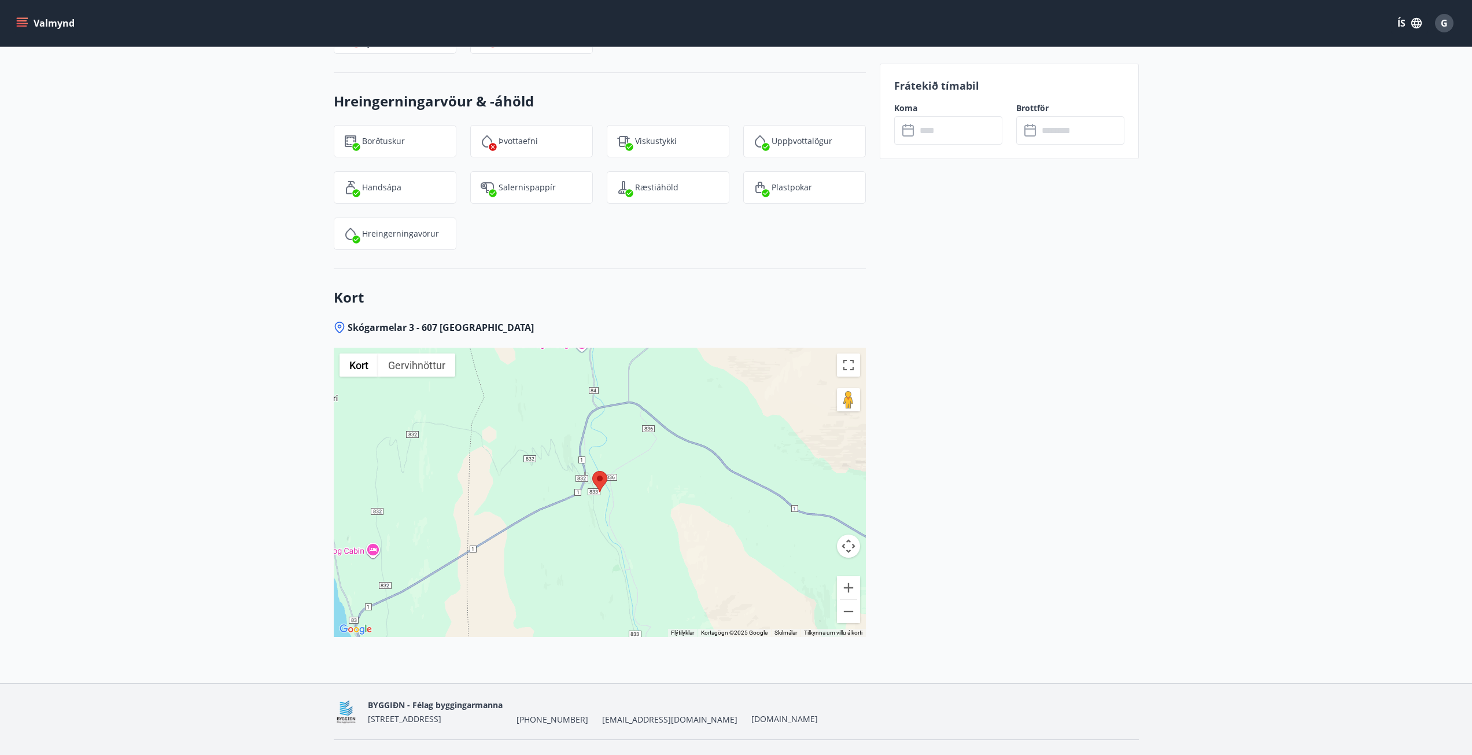
scroll to position [1342, 0]
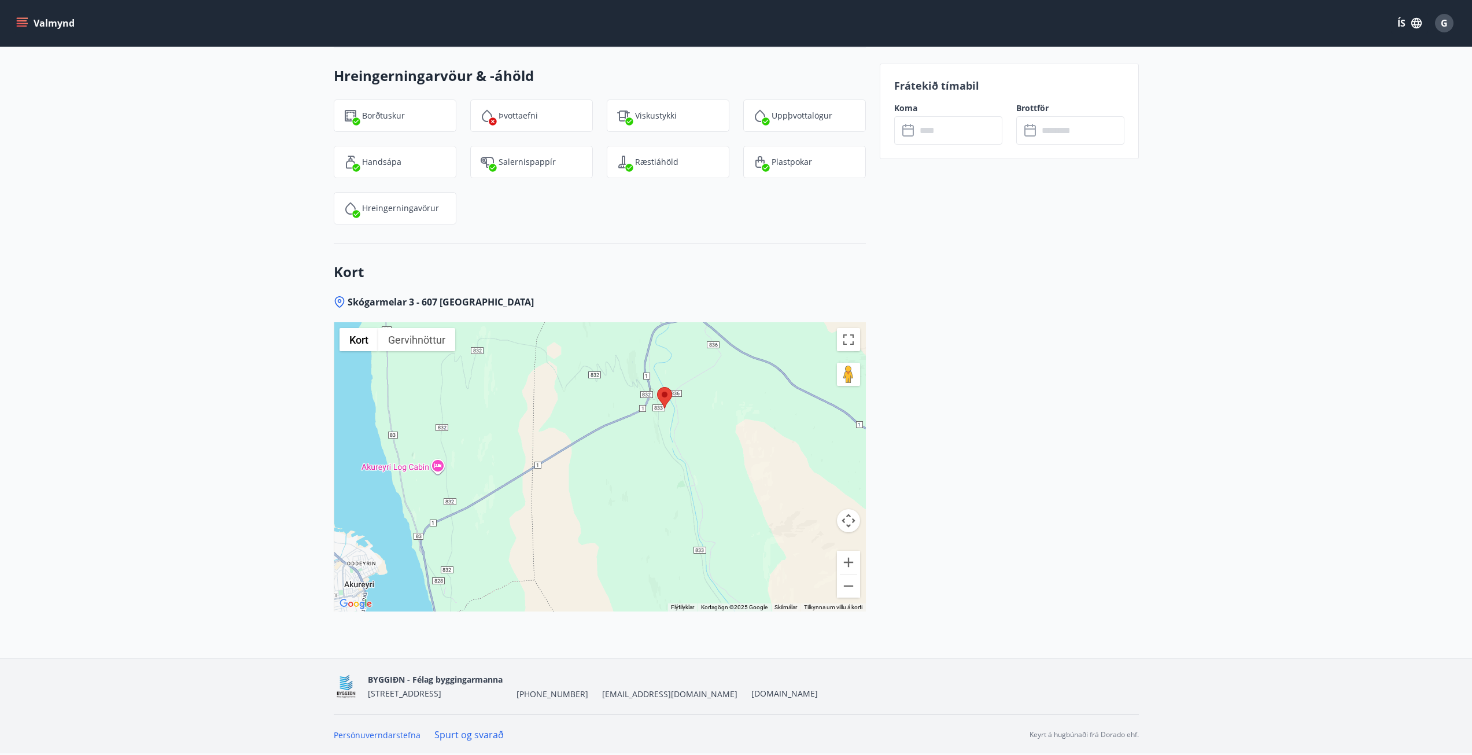
drag, startPoint x: 534, startPoint y: 519, endPoint x: 636, endPoint y: 432, distance: 134.1
click at [635, 433] on div at bounding box center [600, 466] width 532 height 289
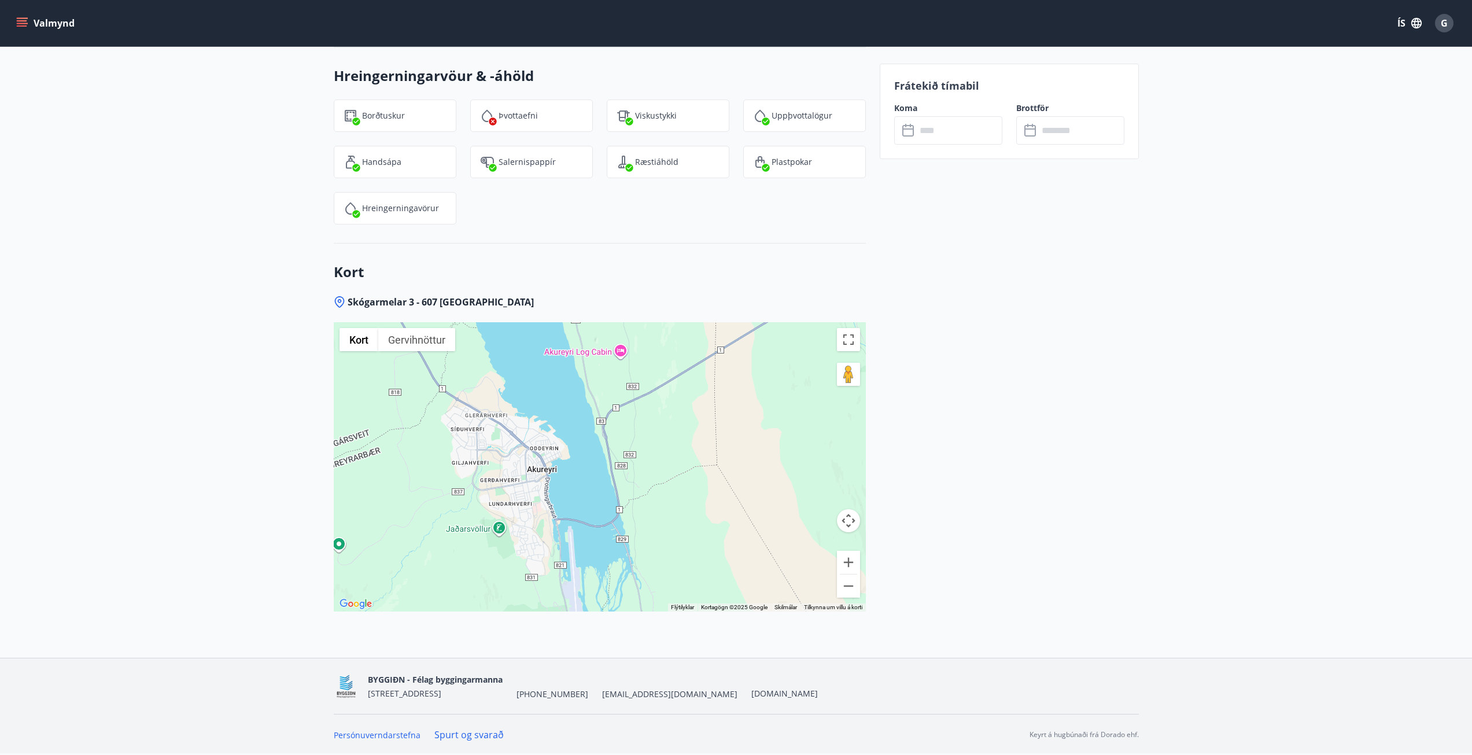
drag, startPoint x: 563, startPoint y: 482, endPoint x: 700, endPoint y: 404, distance: 157.3
click at [700, 404] on div at bounding box center [600, 466] width 532 height 289
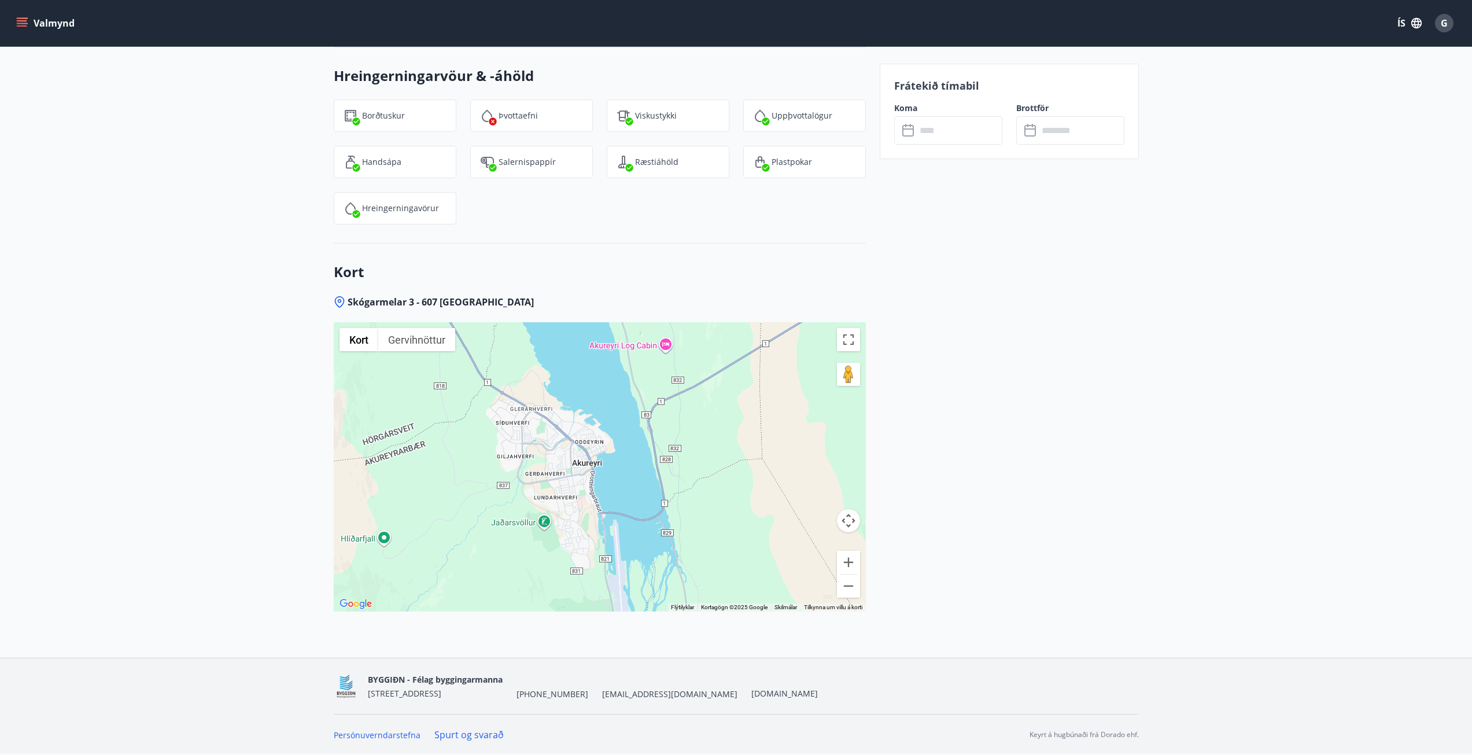
drag, startPoint x: 458, startPoint y: 518, endPoint x: 529, endPoint y: 510, distance: 72.2
click at [529, 510] on div at bounding box center [600, 466] width 532 height 289
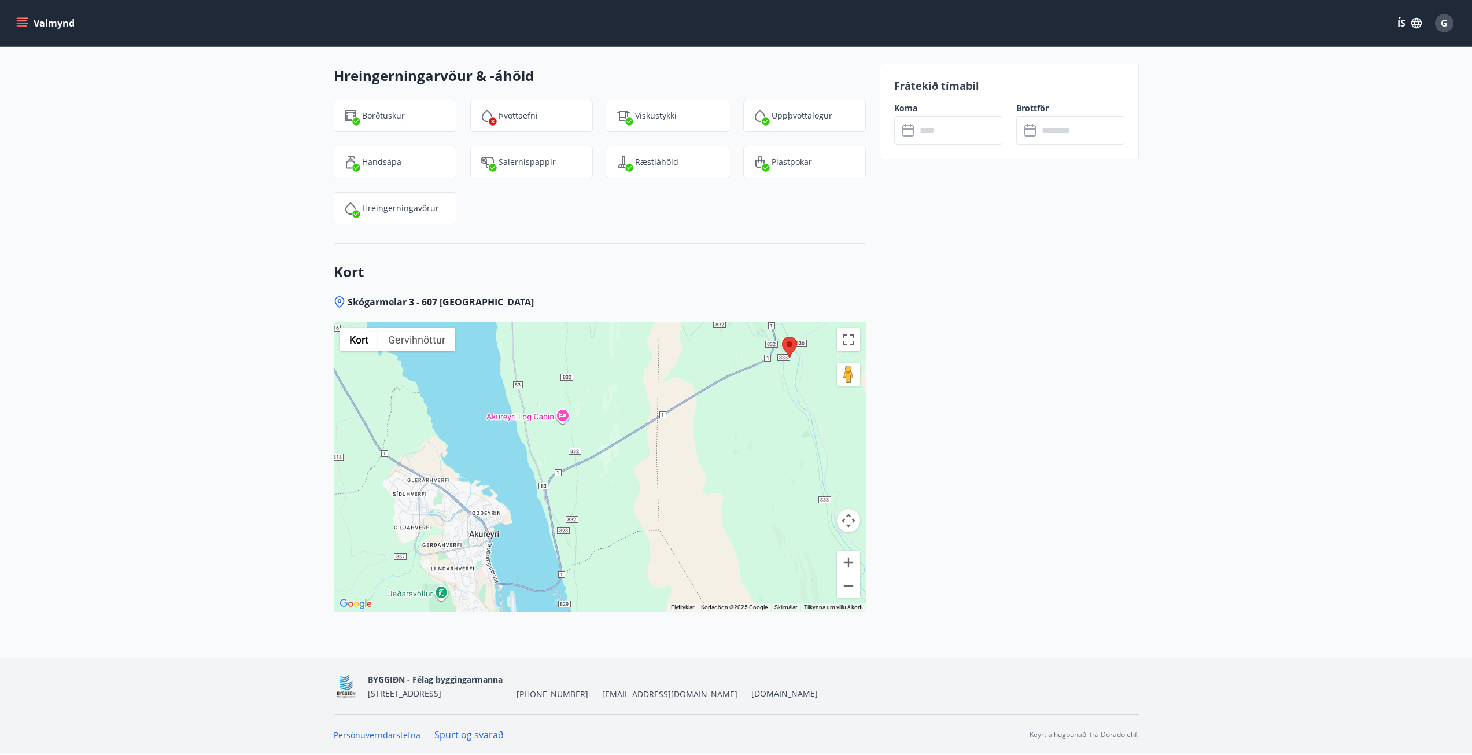
drag, startPoint x: 591, startPoint y: 460, endPoint x: 412, endPoint y: 560, distance: 204.8
click at [412, 560] on div at bounding box center [600, 466] width 532 height 289
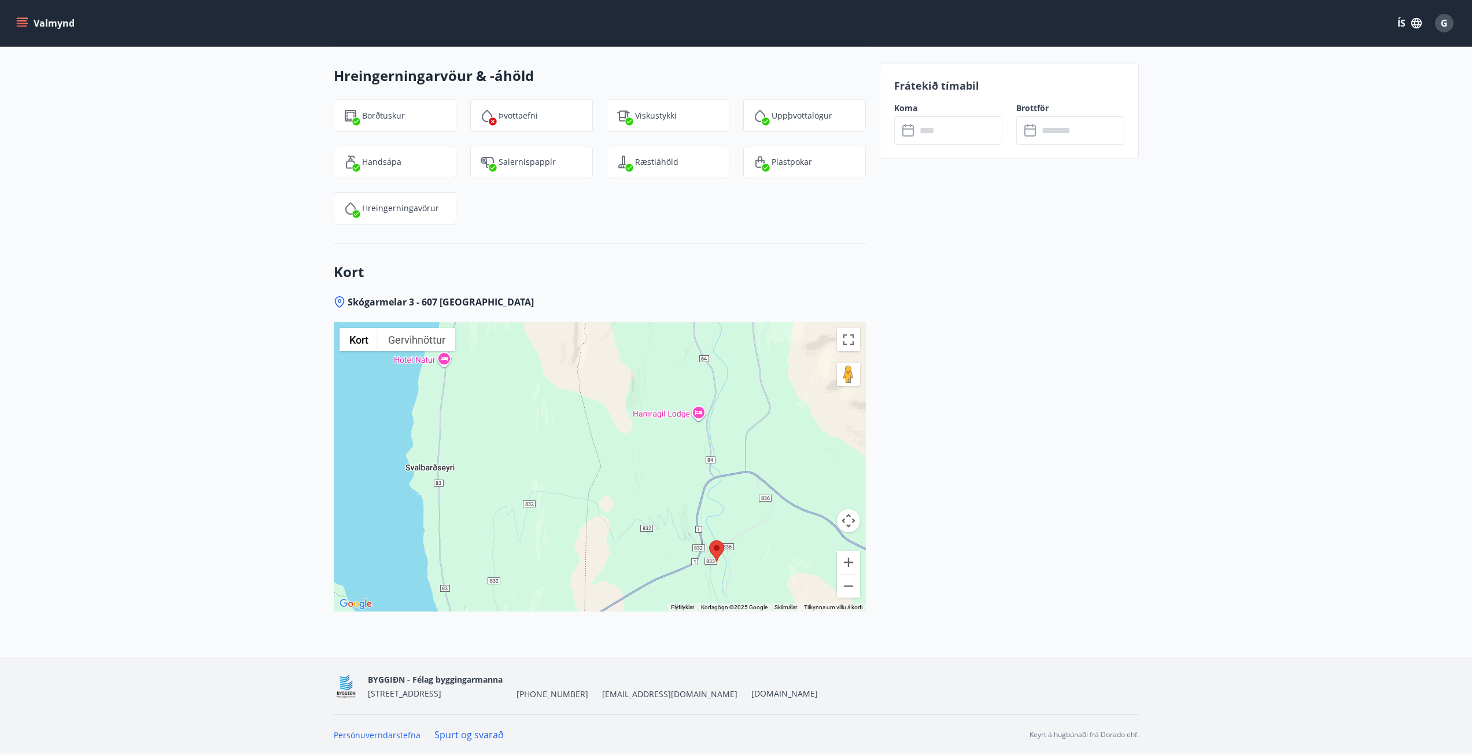
drag, startPoint x: 604, startPoint y: 467, endPoint x: 593, endPoint y: 633, distance: 165.8
click at [595, 637] on div "Skógarmelar 3 - 607 [GEOGRAPHIC_DATA] ← Færa til vinstri → Færa til hægri ↑ Fær…" at bounding box center [600, 477] width 532 height 362
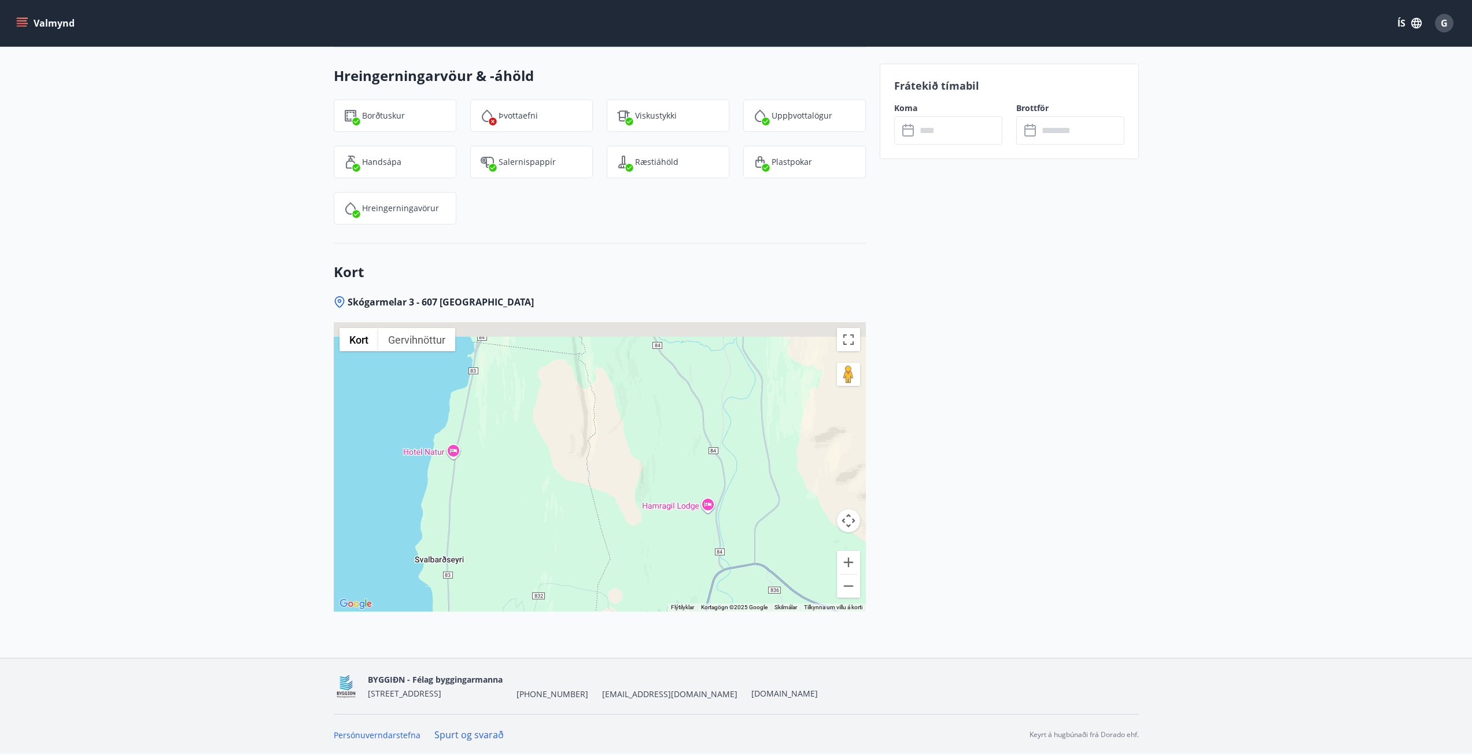
drag, startPoint x: 535, startPoint y: 500, endPoint x: 543, endPoint y: 588, distance: 88.3
click at [543, 588] on div at bounding box center [600, 466] width 532 height 289
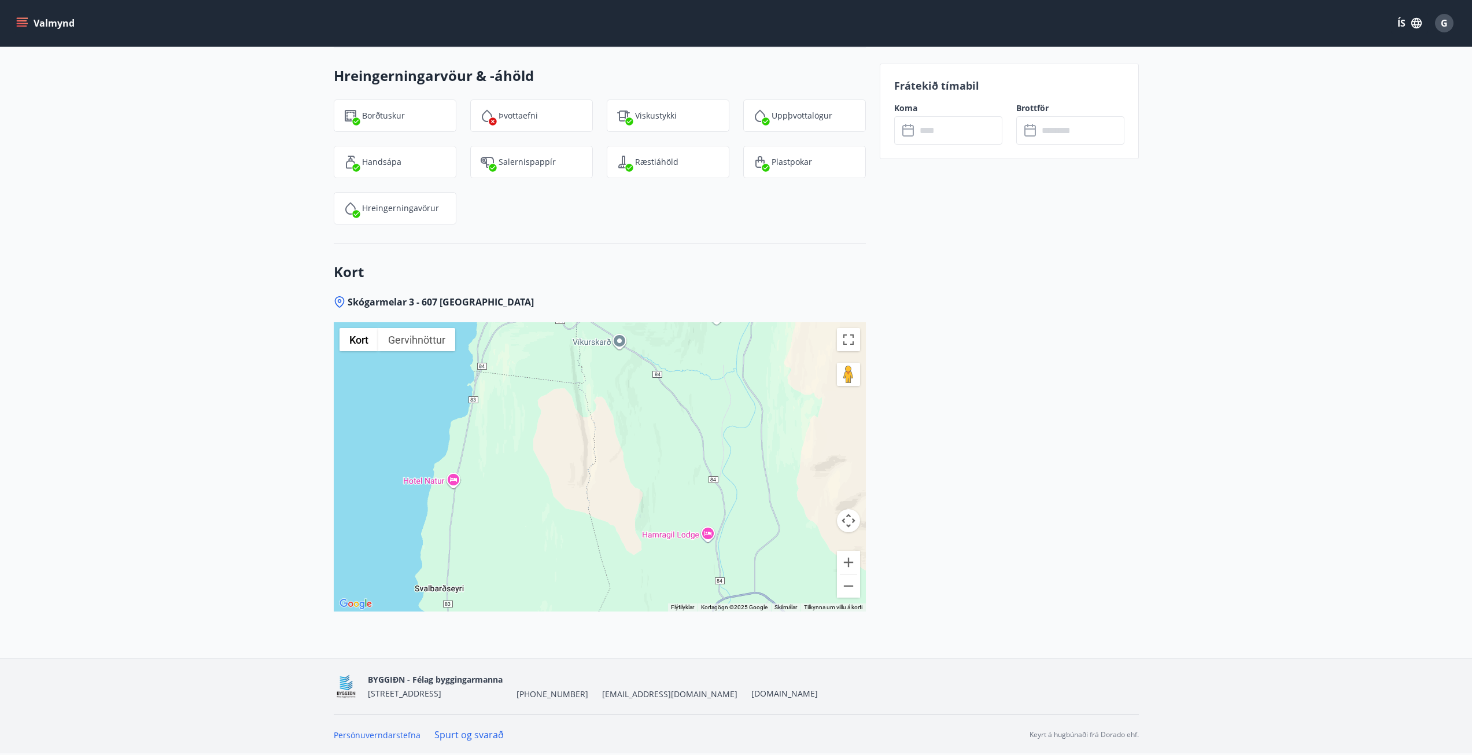
drag, startPoint x: 518, startPoint y: 513, endPoint x: 505, endPoint y: 584, distance: 71.7
click at [506, 587] on div at bounding box center [600, 466] width 532 height 289
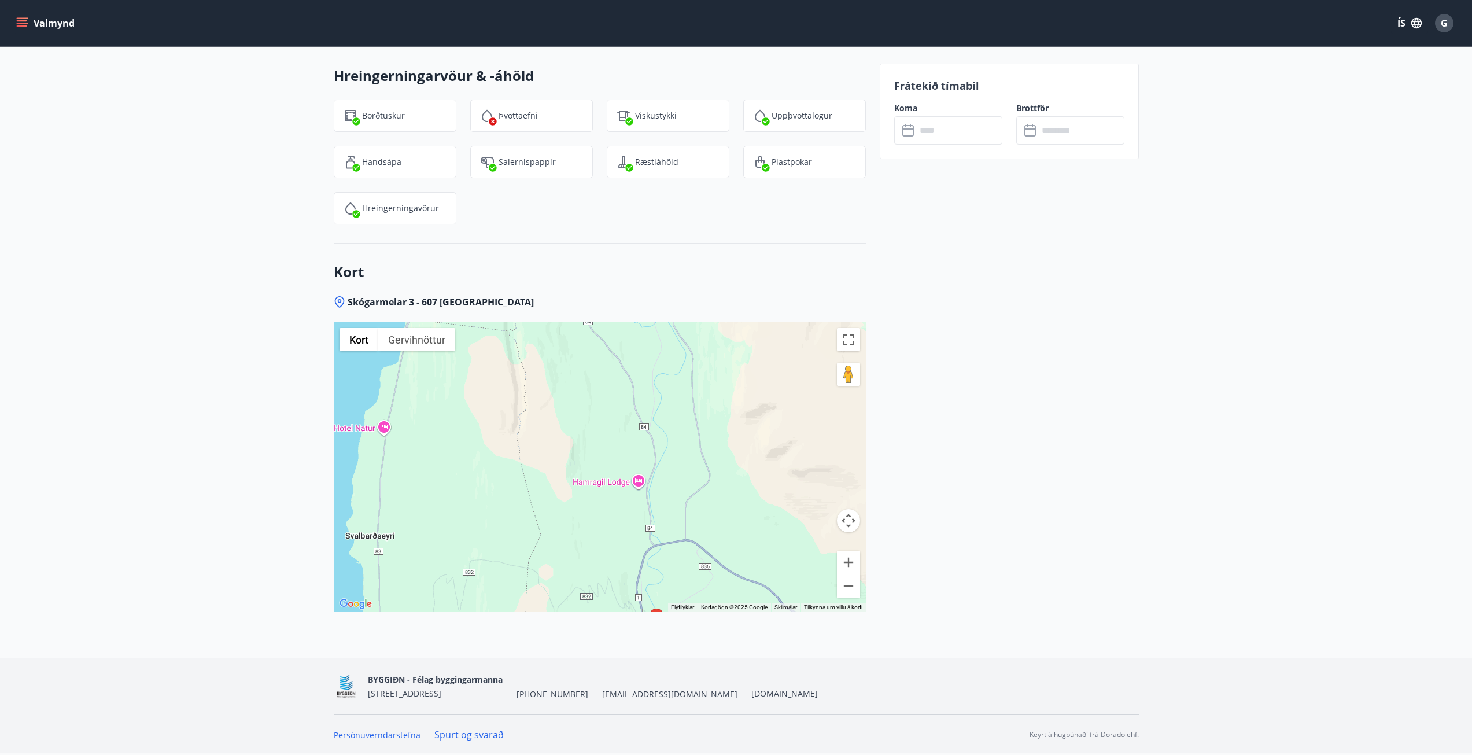
drag, startPoint x: 627, startPoint y: 485, endPoint x: 569, endPoint y: 315, distance: 179.3
click at [569, 315] on div "Skógarmelar 3 - 607 [GEOGRAPHIC_DATA] ← Færa til vinstri → Færa til hægri ↑ Fær…" at bounding box center [600, 477] width 532 height 362
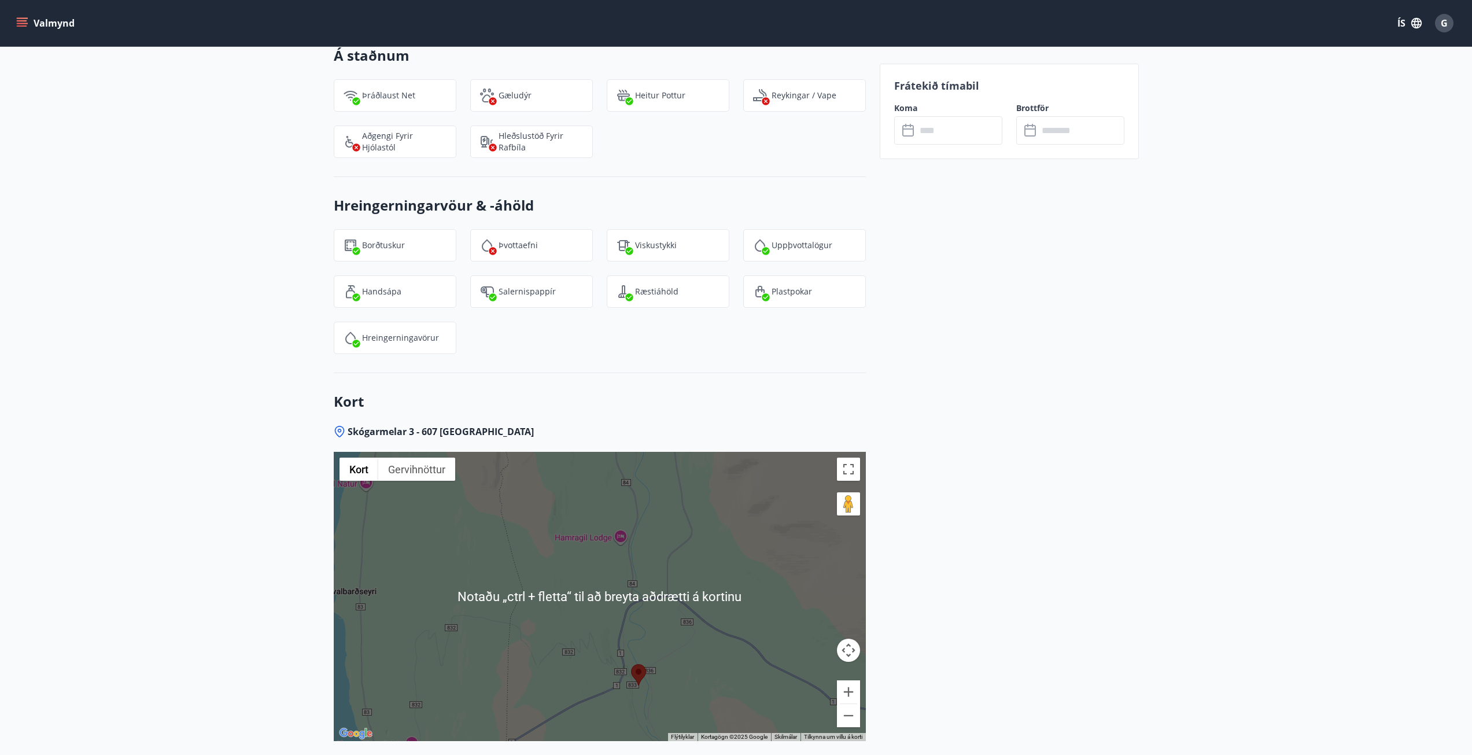
scroll to position [1111, 0]
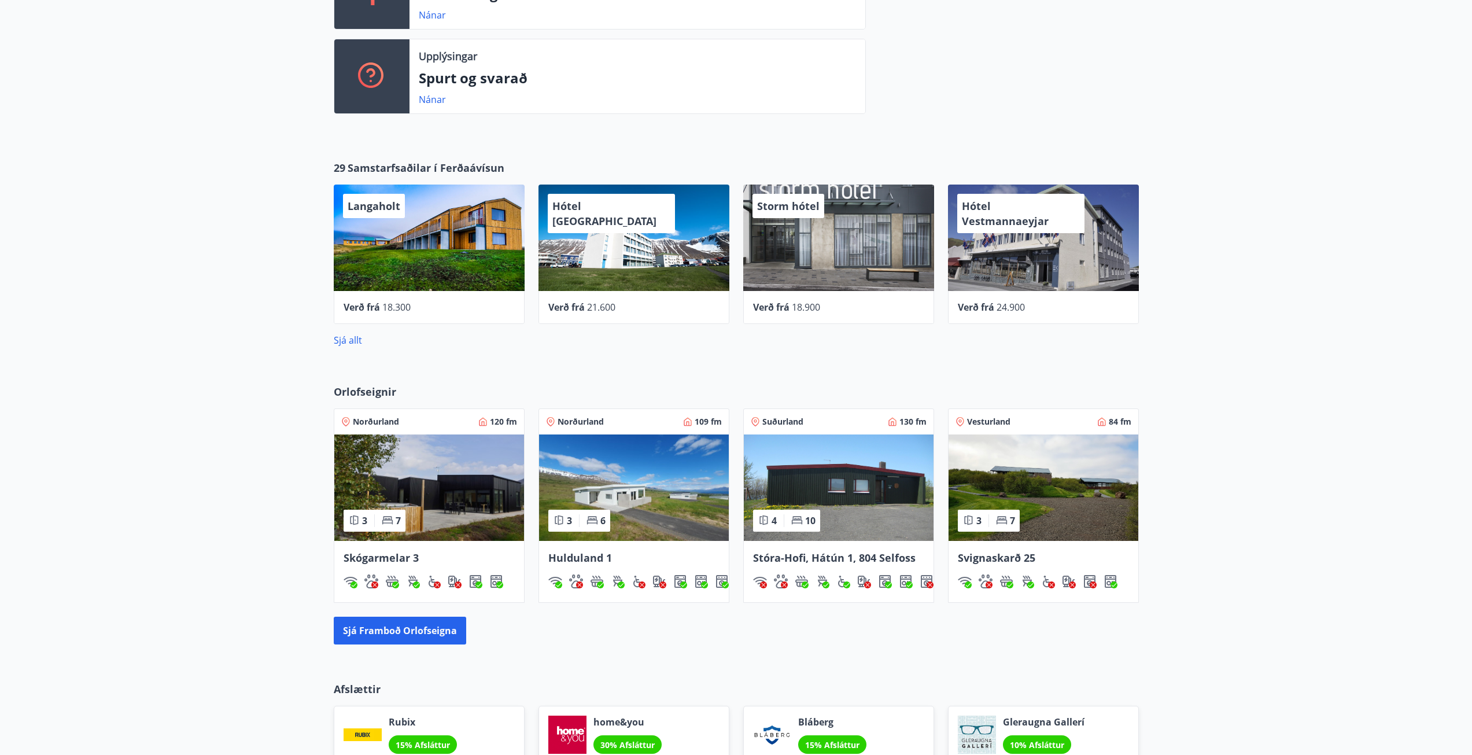
scroll to position [439, 0]
